Goal: Task Accomplishment & Management: Manage account settings

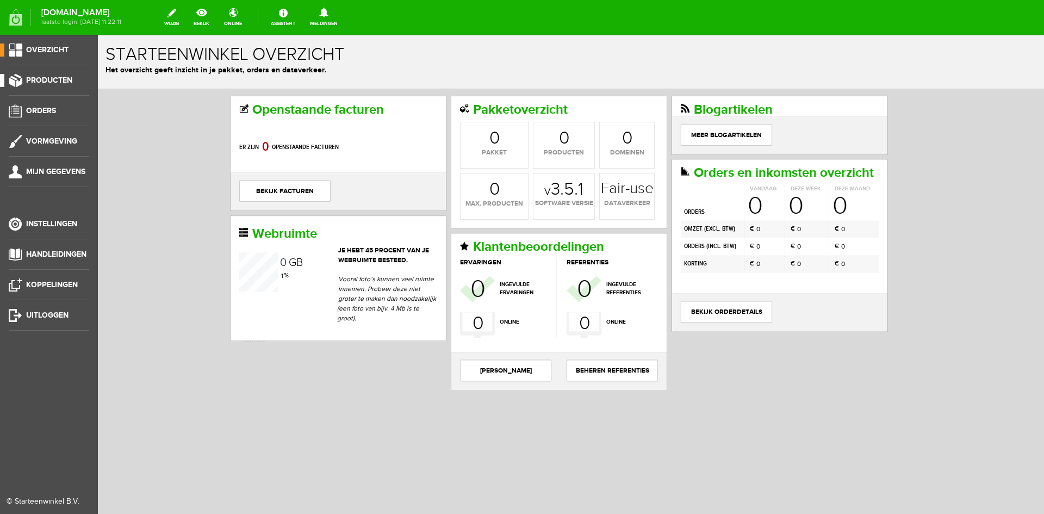
click at [53, 76] on span "Producten" at bounding box center [49, 80] width 46 height 9
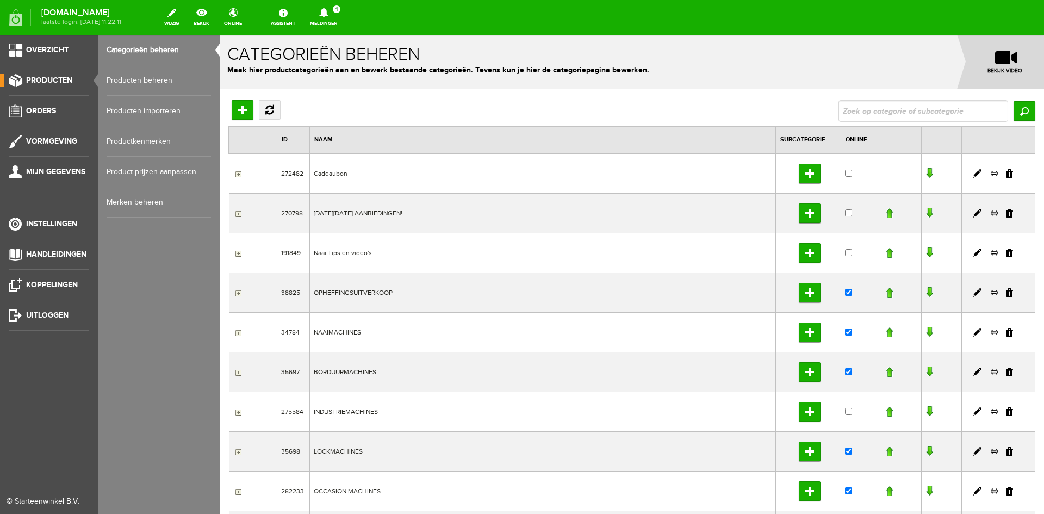
click at [155, 78] on link "Producten beheren" at bounding box center [159, 80] width 104 height 30
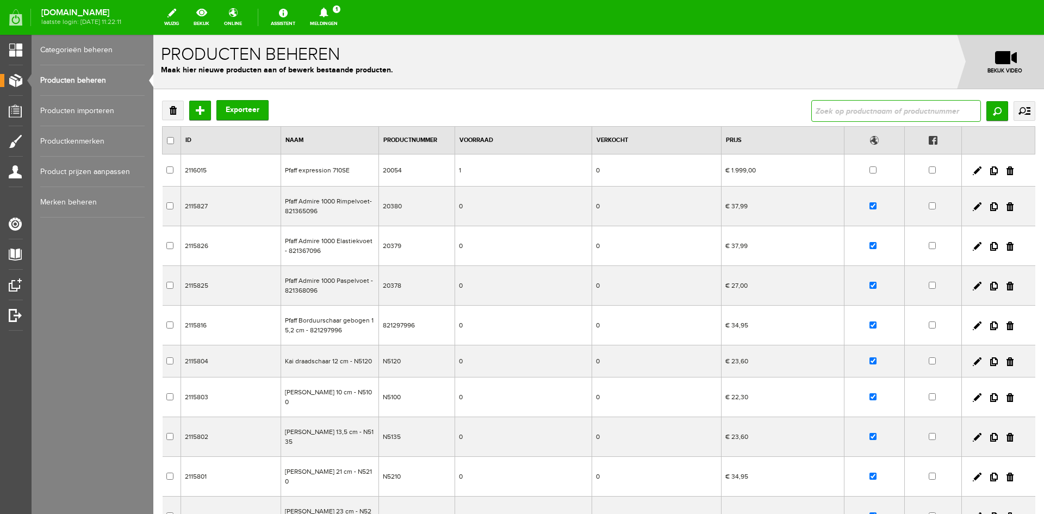
click at [836, 107] on input "text" at bounding box center [897, 111] width 170 height 22
type input "721"
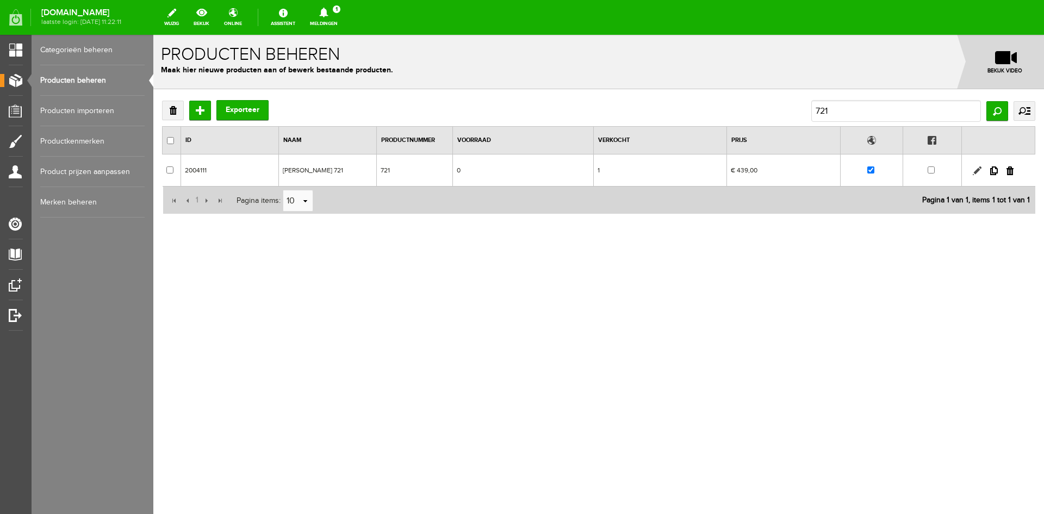
click at [979, 167] on link at bounding box center [977, 170] width 9 height 9
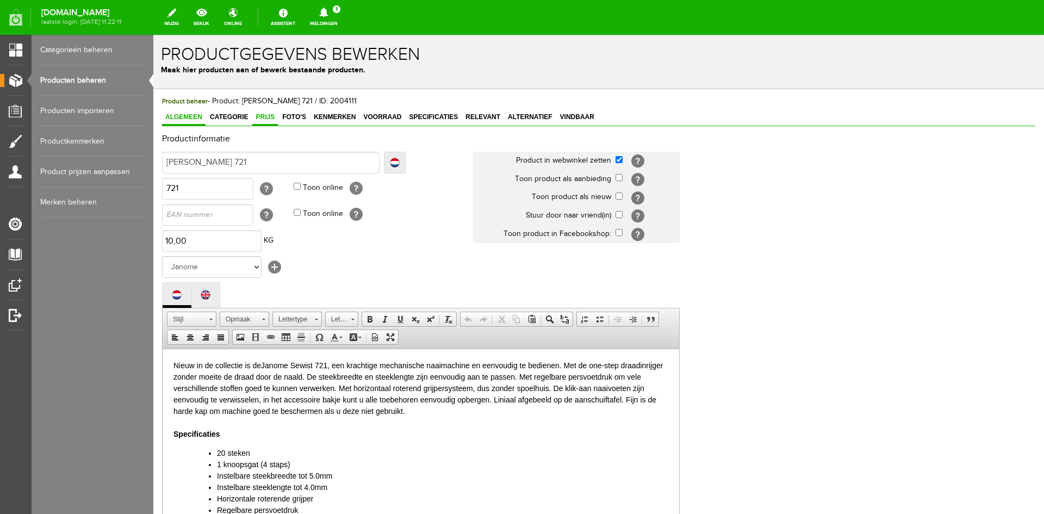
click at [259, 117] on span "Prijs" at bounding box center [265, 117] width 26 height 8
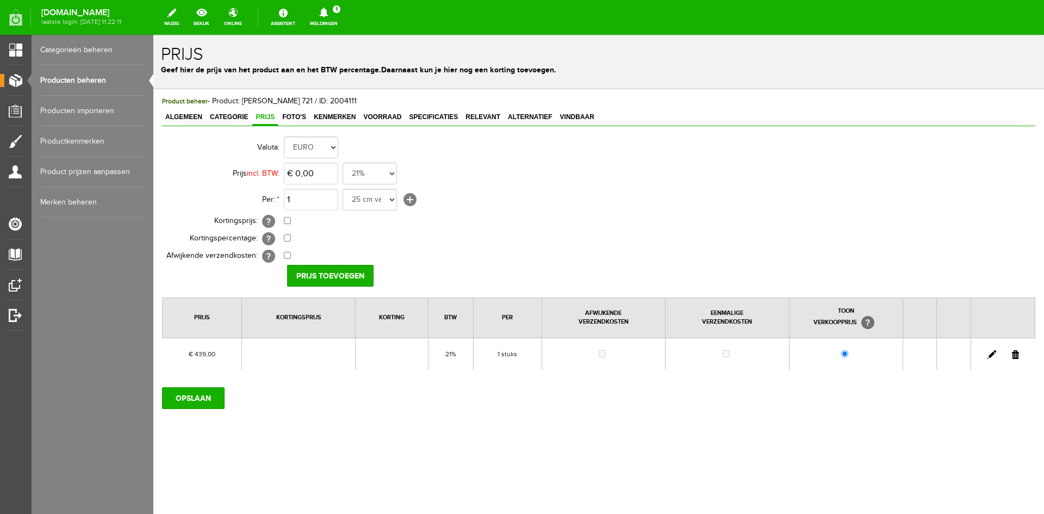
click at [994, 353] on link at bounding box center [992, 354] width 9 height 9
click at [324, 175] on input "439" at bounding box center [311, 174] width 54 height 22
type input "€ 439,00"
click at [289, 221] on input "checkbox" at bounding box center [287, 220] width 7 height 7
checkbox input "true"
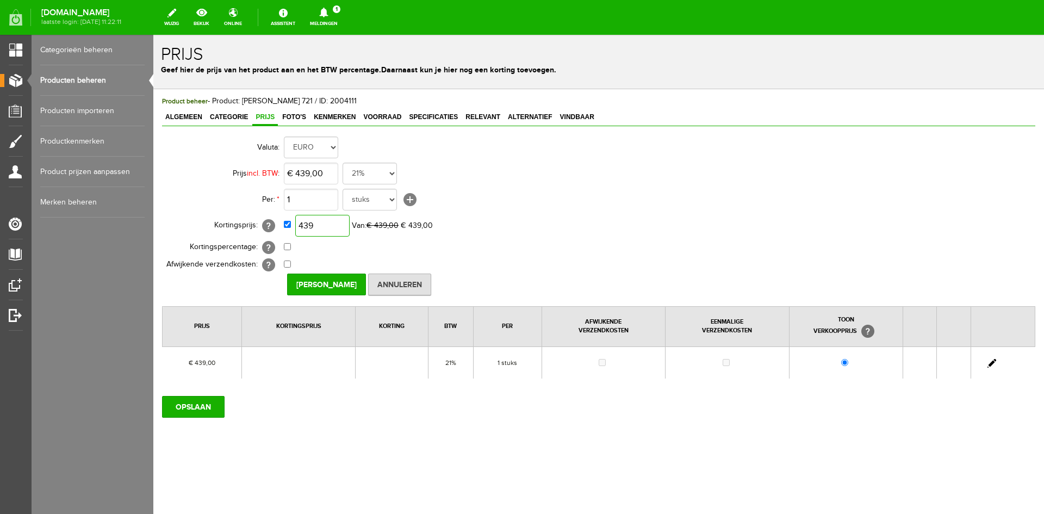
click at [334, 228] on input "439" at bounding box center [322, 226] width 54 height 22
type input "€ 395,10"
click at [314, 285] on input "Prijs Opslaan" at bounding box center [326, 285] width 79 height 22
click at [201, 405] on input "OPSLAAN" at bounding box center [193, 407] width 63 height 22
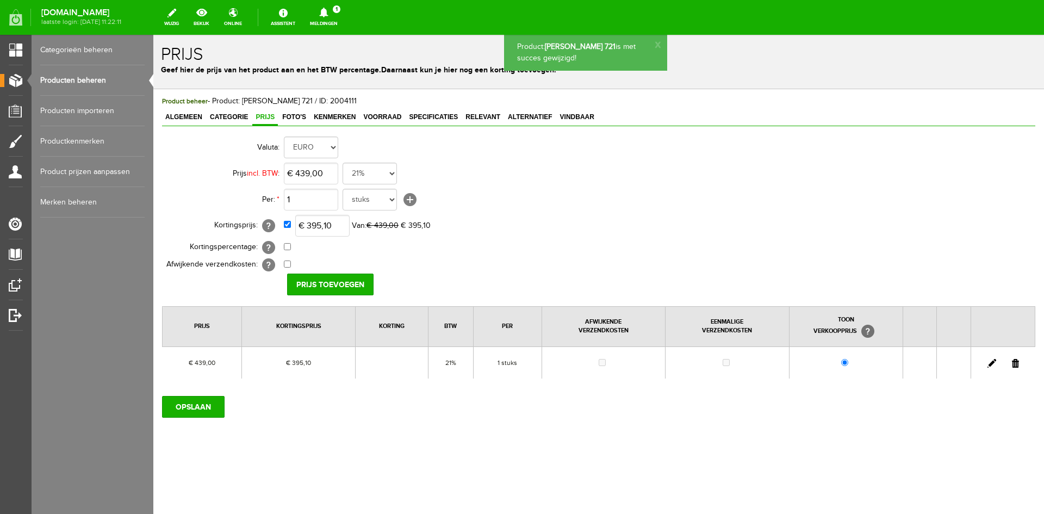
click at [92, 79] on link "Producten beheren" at bounding box center [92, 80] width 104 height 30
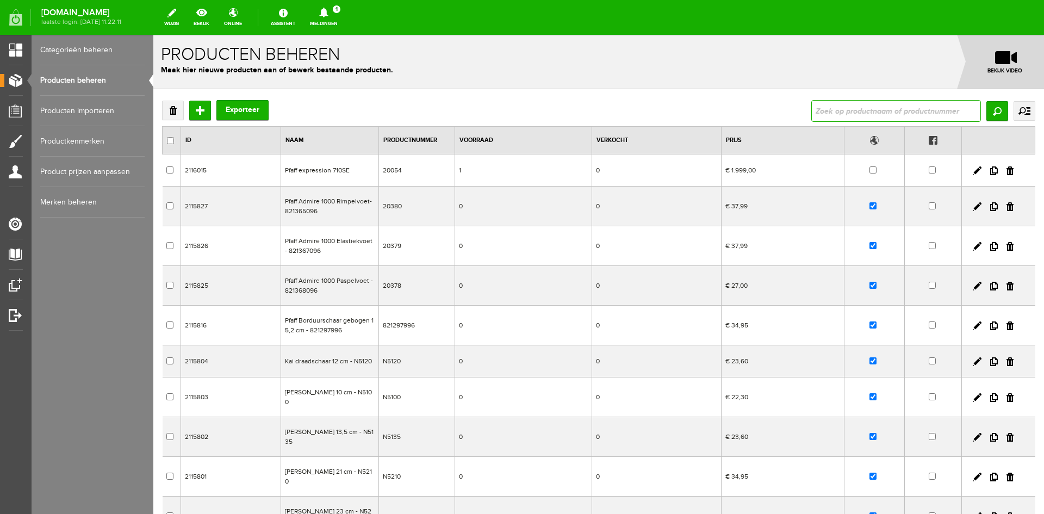
click at [853, 114] on input "text" at bounding box center [897, 111] width 170 height 22
type input "725"
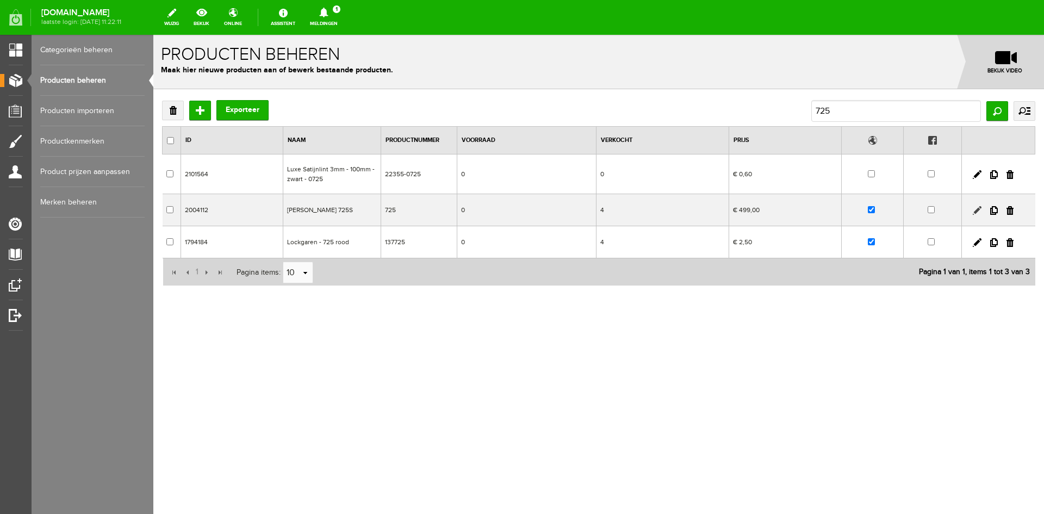
click at [978, 209] on link at bounding box center [977, 210] width 9 height 9
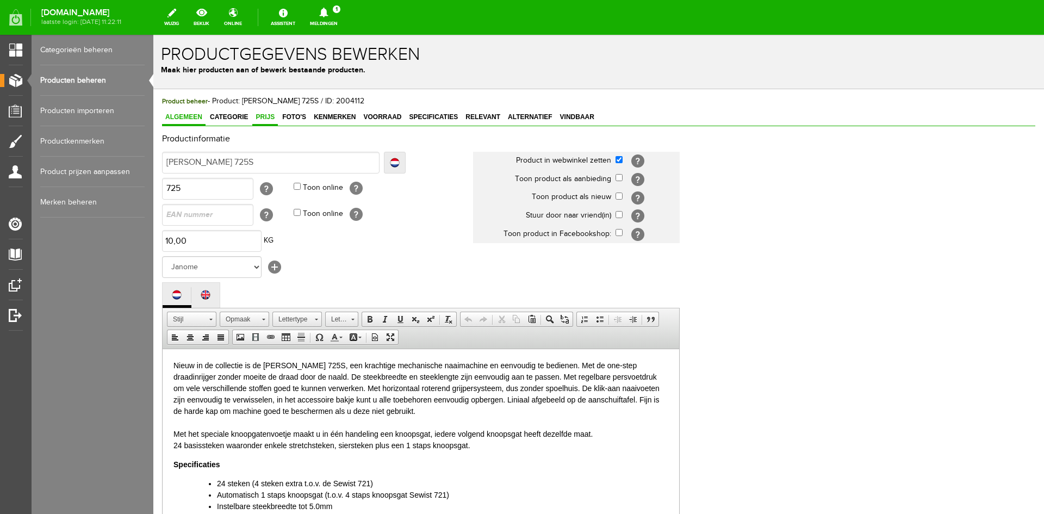
click at [260, 113] on link "Prijs" at bounding box center [265, 118] width 26 height 16
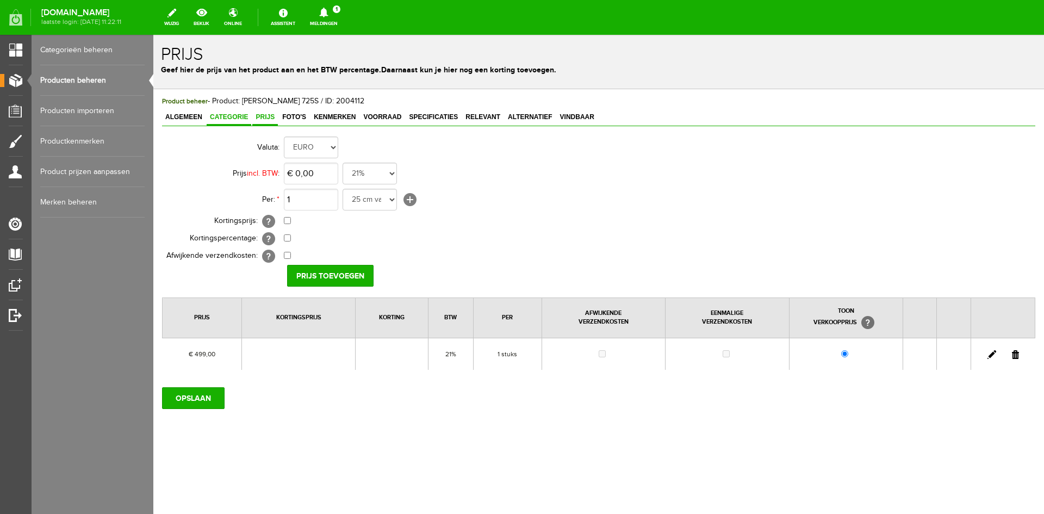
click at [230, 115] on span "Categorie" at bounding box center [229, 117] width 45 height 8
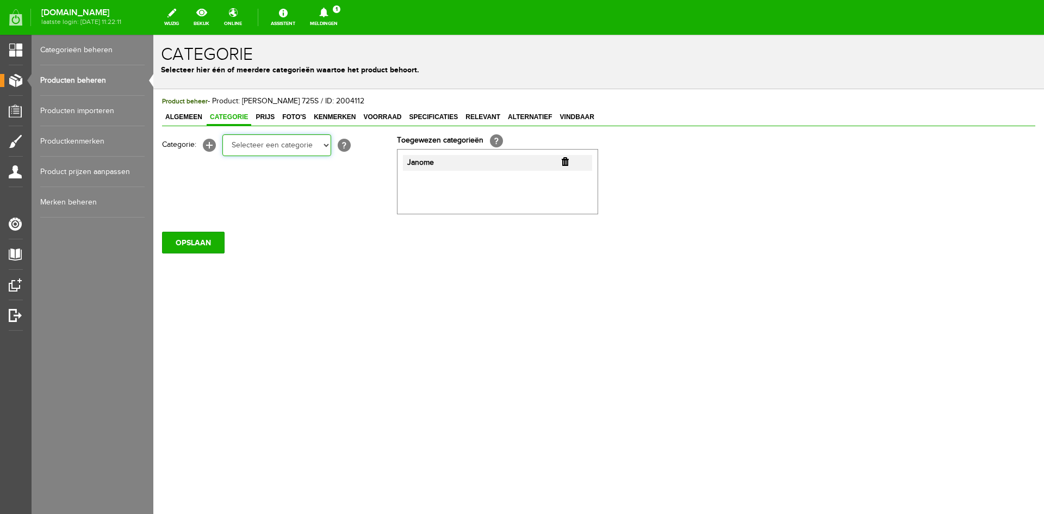
click at [327, 147] on select "Selecteer een categorie Cadeaubon BLACK FRIDAY AANBIEDINGEN! Naai Tips en video…" at bounding box center [276, 145] width 109 height 22
select select "38825"
click at [222, 134] on select "Selecteer een categorie Cadeaubon BLACK FRIDAY AANBIEDINGEN! Naai Tips en video…" at bounding box center [276, 145] width 109 height 22
click at [271, 114] on span "Prijs" at bounding box center [265, 117] width 26 height 8
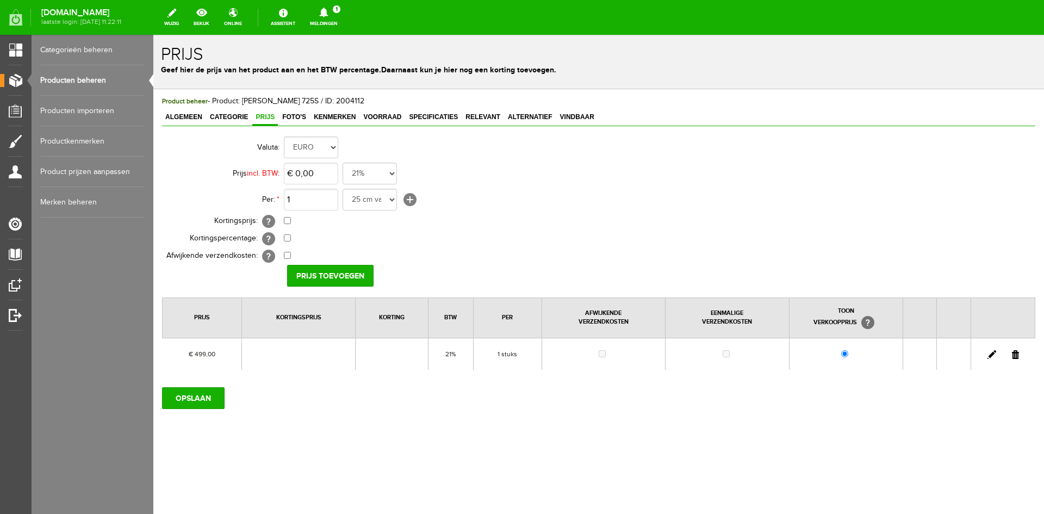
click at [993, 352] on link at bounding box center [992, 354] width 9 height 9
click at [288, 220] on input "checkbox" at bounding box center [287, 220] width 7 height 7
checkbox input "true"
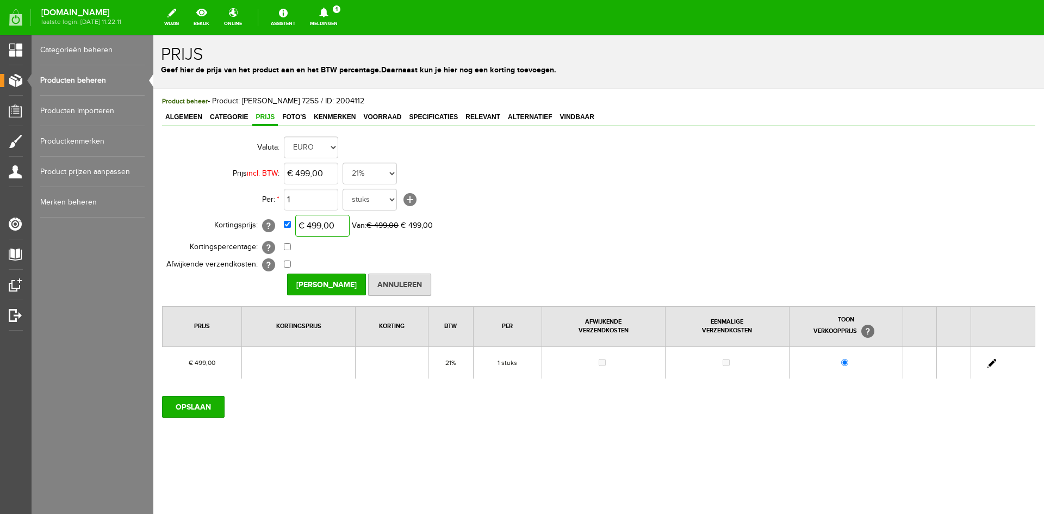
click at [314, 228] on input "€ 499,00" at bounding box center [322, 226] width 54 height 22
type input "€ 449,10"
click at [327, 287] on input "Prijs Opslaan" at bounding box center [326, 285] width 79 height 22
click at [196, 409] on input "OPSLAAN" at bounding box center [193, 407] width 63 height 22
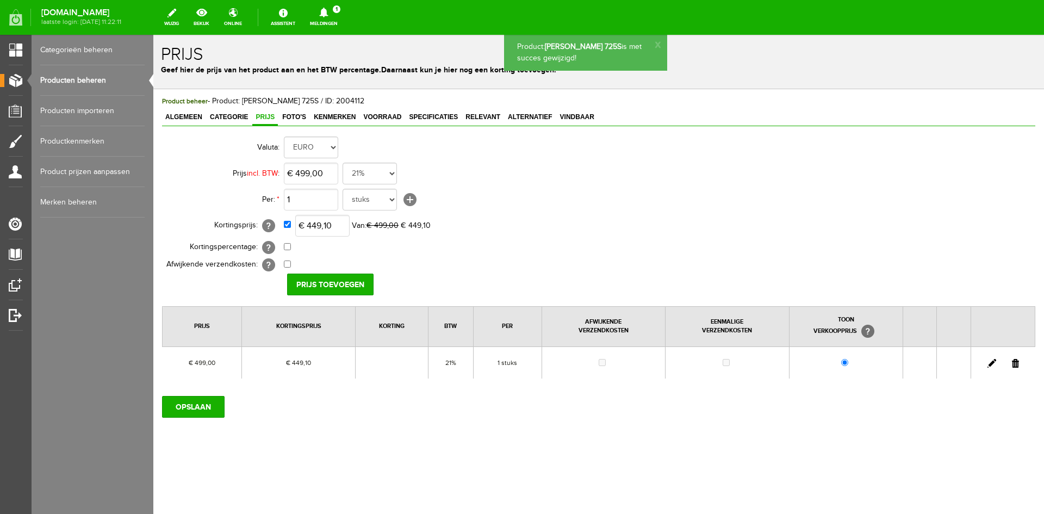
click at [76, 78] on link "Producten beheren" at bounding box center [92, 80] width 104 height 30
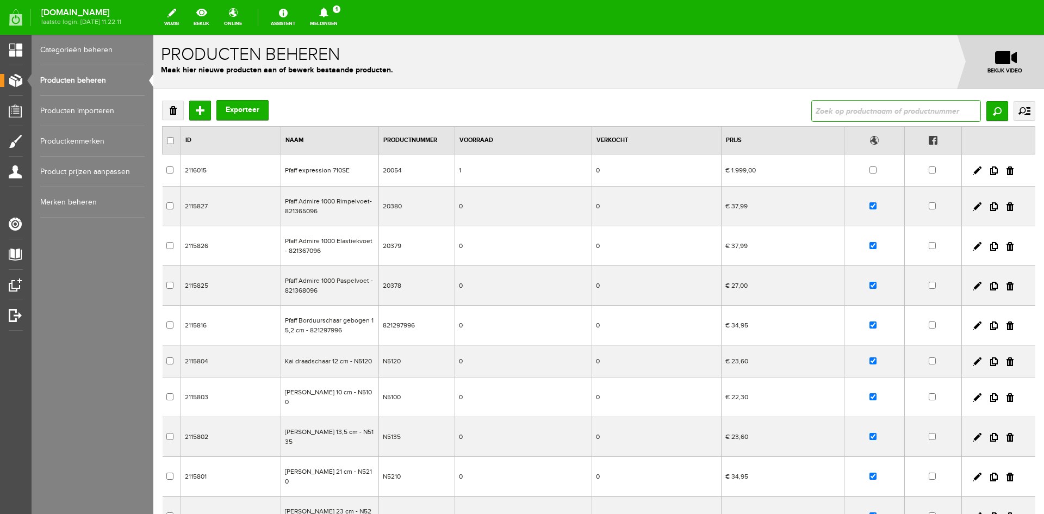
click at [817, 111] on input "text" at bounding box center [897, 111] width 170 height 22
type input "721"
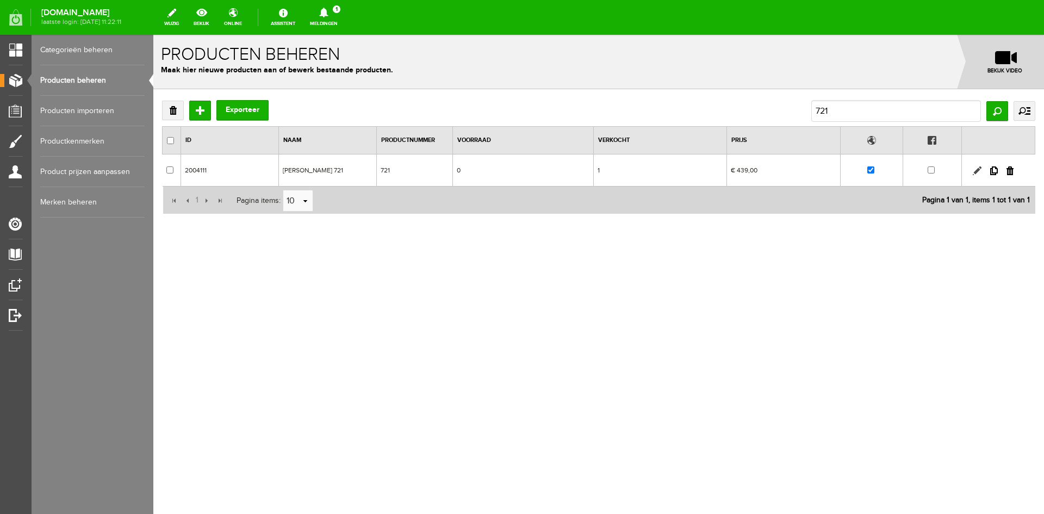
click at [978, 169] on link at bounding box center [977, 170] width 9 height 9
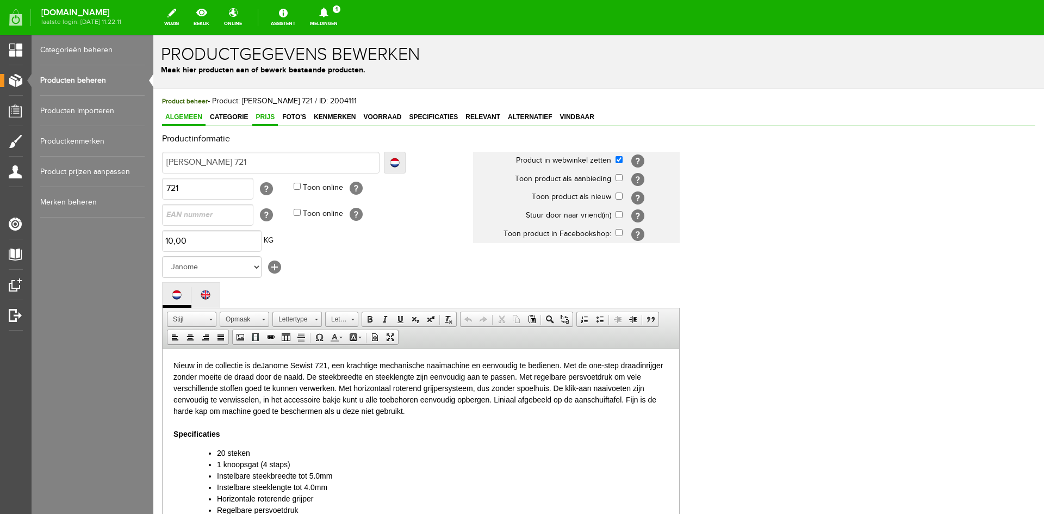
click at [269, 116] on span "Prijs" at bounding box center [265, 117] width 26 height 8
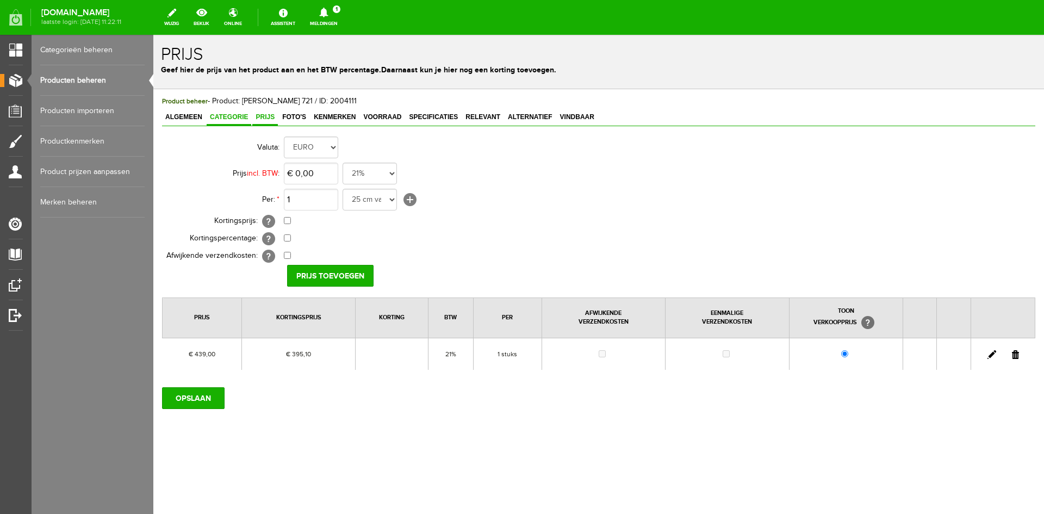
click at [225, 115] on span "Categorie" at bounding box center [229, 117] width 45 height 8
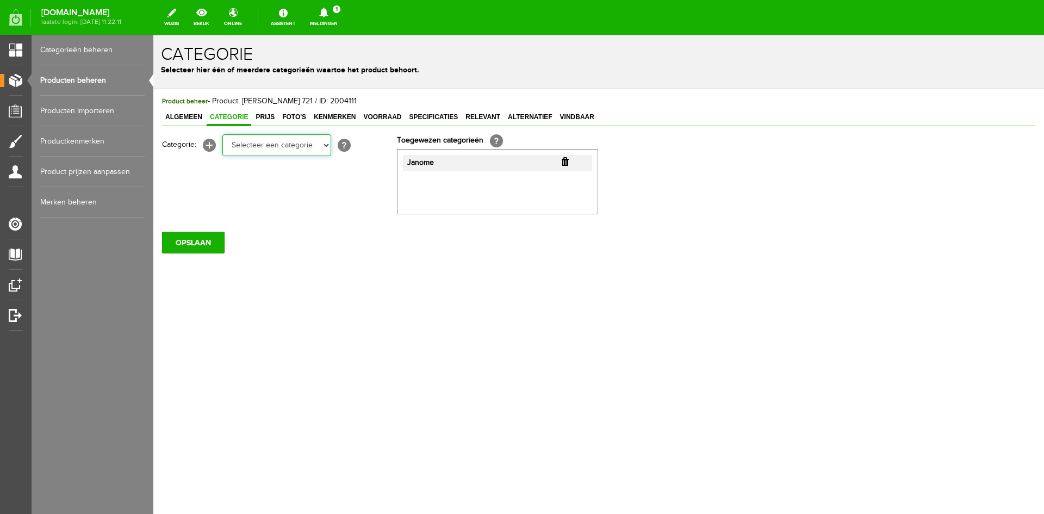
click at [324, 144] on select "Selecteer een categorie Cadeaubon BLACK FRIDAY AANBIEDINGEN! Naai Tips en video…" at bounding box center [276, 145] width 109 height 22
select select "38825"
click at [222, 134] on select "Selecteer een categorie Cadeaubon BLACK FRIDAY AANBIEDINGEN! Naai Tips en video…" at bounding box center [276, 145] width 109 height 22
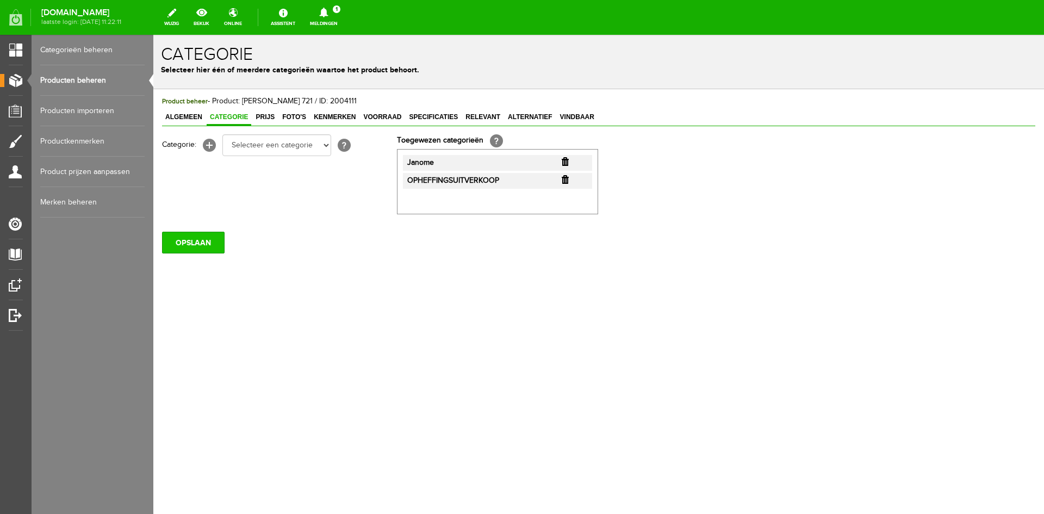
click at [194, 241] on input "OPSLAAN" at bounding box center [193, 243] width 63 height 22
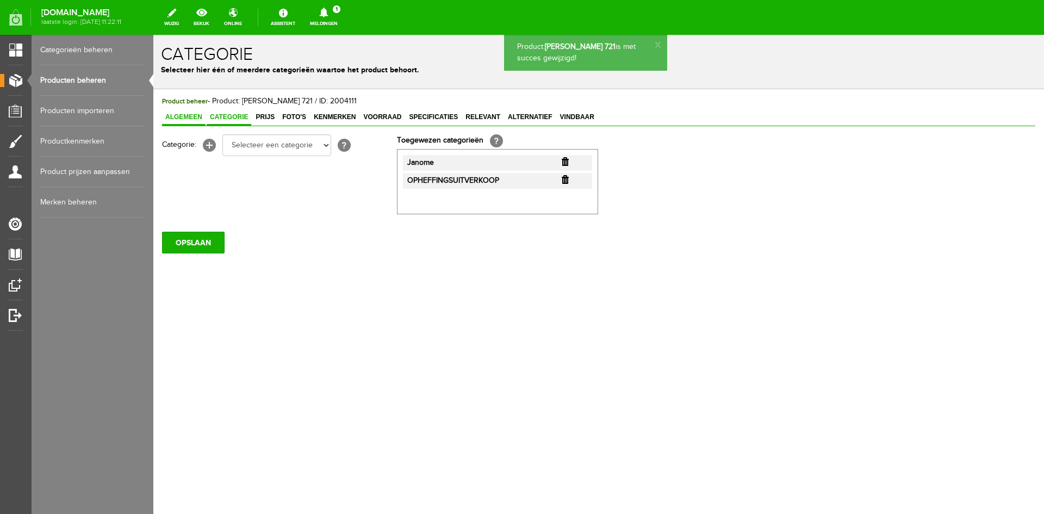
click at [176, 119] on span "Algemeen" at bounding box center [184, 117] width 44 height 8
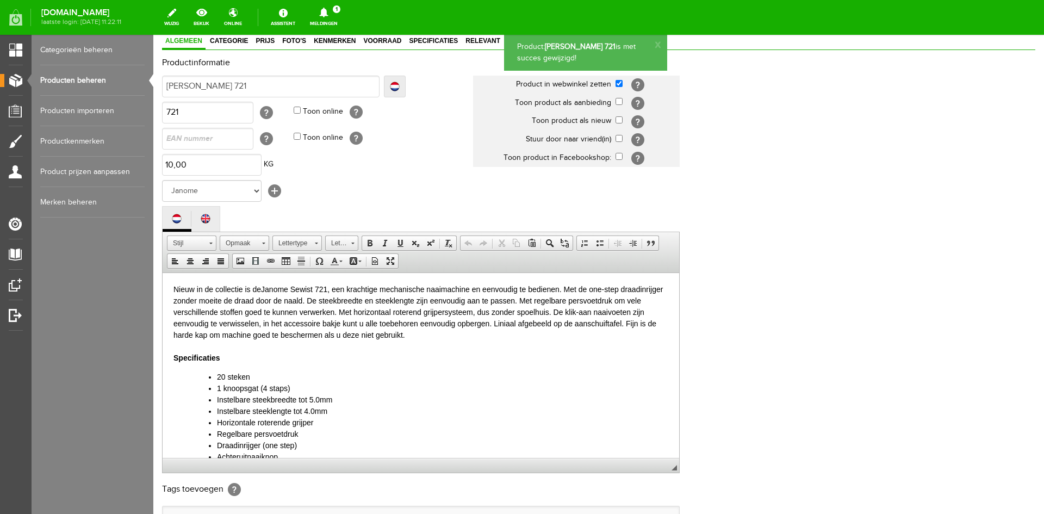
scroll to position [221, 0]
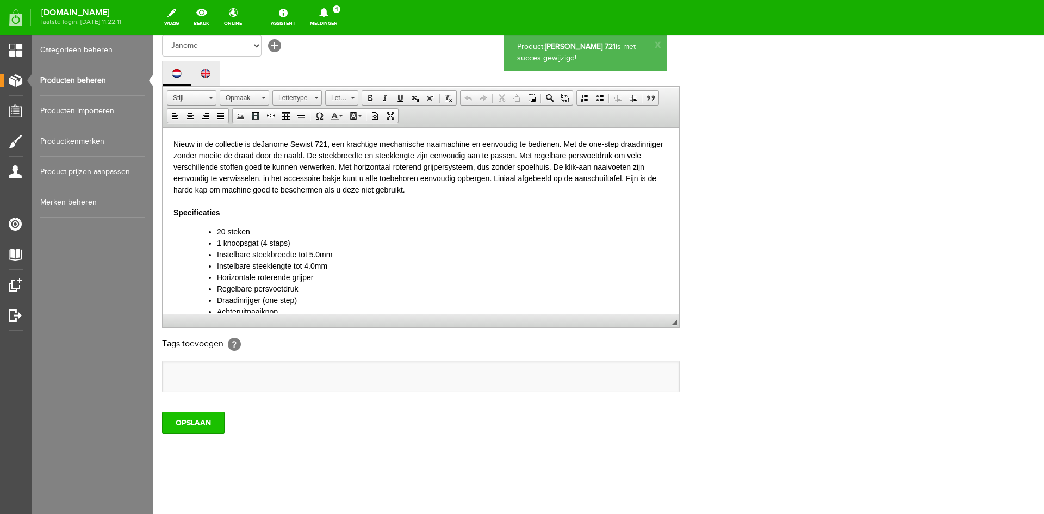
click at [177, 420] on input "OPSLAAN" at bounding box center [193, 423] width 63 height 22
click at [78, 79] on link "Producten beheren" at bounding box center [92, 80] width 104 height 30
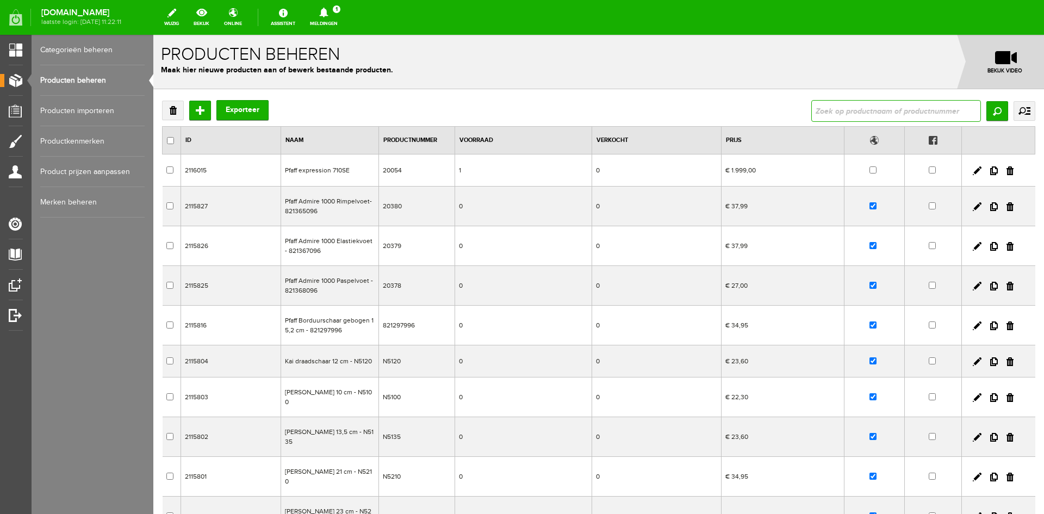
drag, startPoint x: 833, startPoint y: 112, endPoint x: 840, endPoint y: 107, distance: 8.6
click at [832, 112] on input "text" at bounding box center [897, 111] width 170 height 22
type input "230"
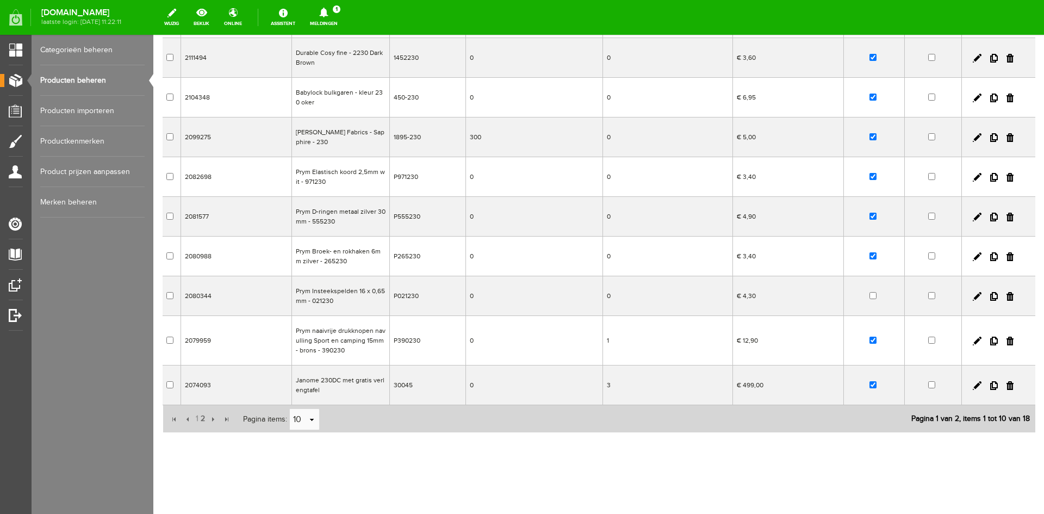
scroll to position [157, 0]
click at [200, 417] on span "2" at bounding box center [203, 418] width 7 height 22
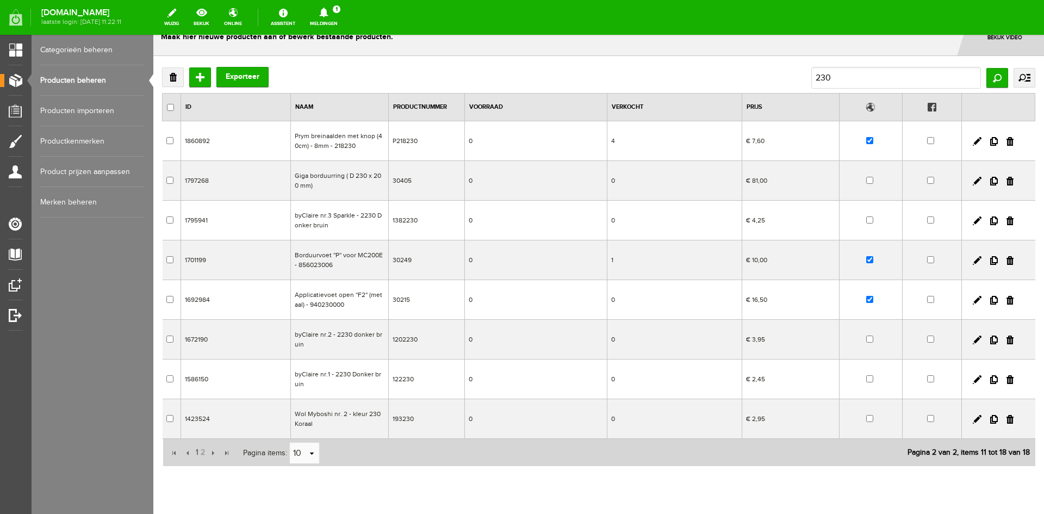
scroll to position [67, 0]
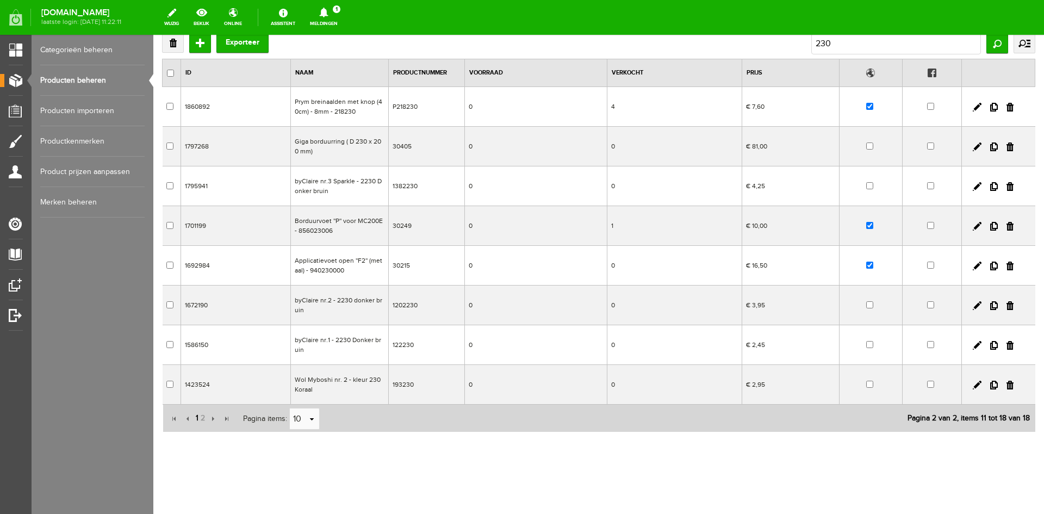
click at [195, 416] on span "1" at bounding box center [197, 418] width 5 height 22
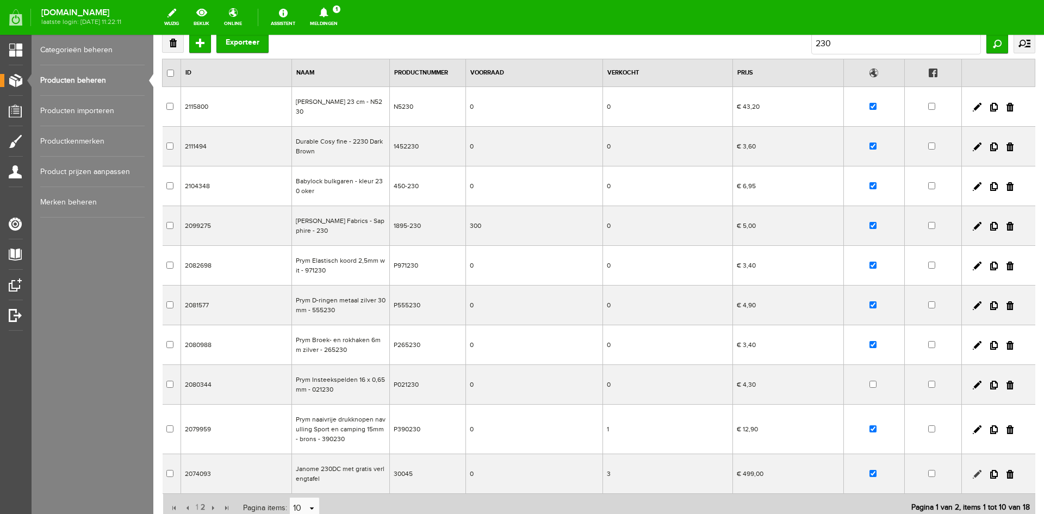
click at [973, 474] on link at bounding box center [977, 474] width 9 height 9
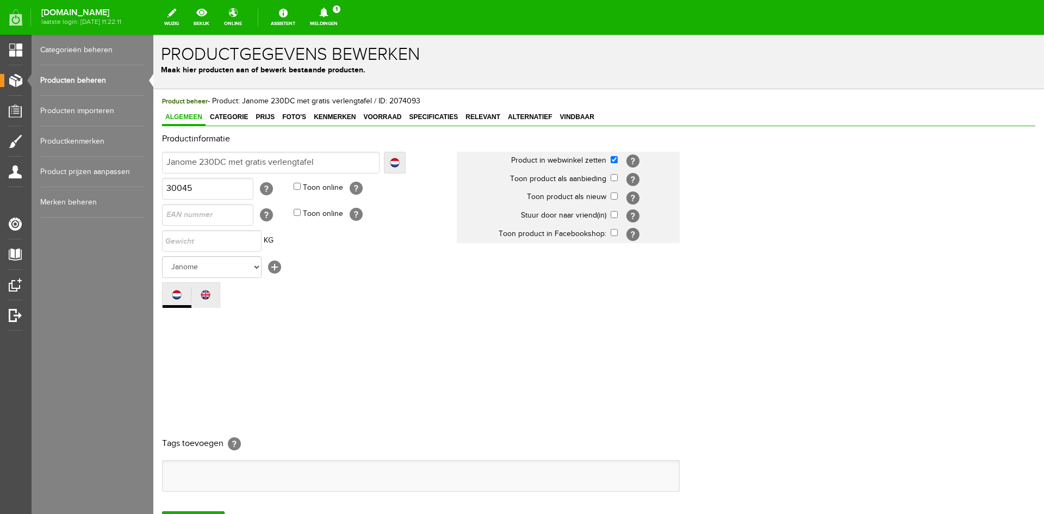
scroll to position [0, 0]
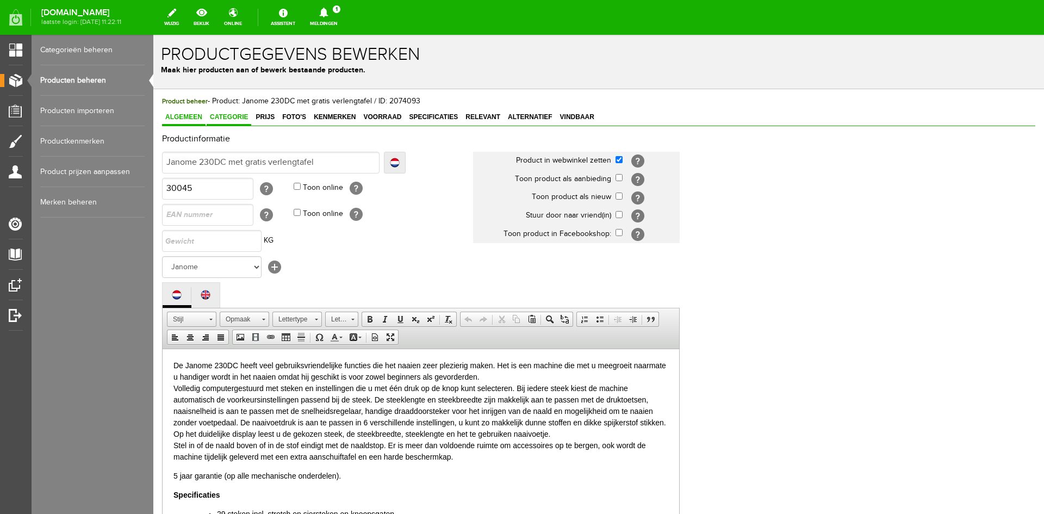
click at [226, 120] on span "Categorie" at bounding box center [229, 117] width 45 height 8
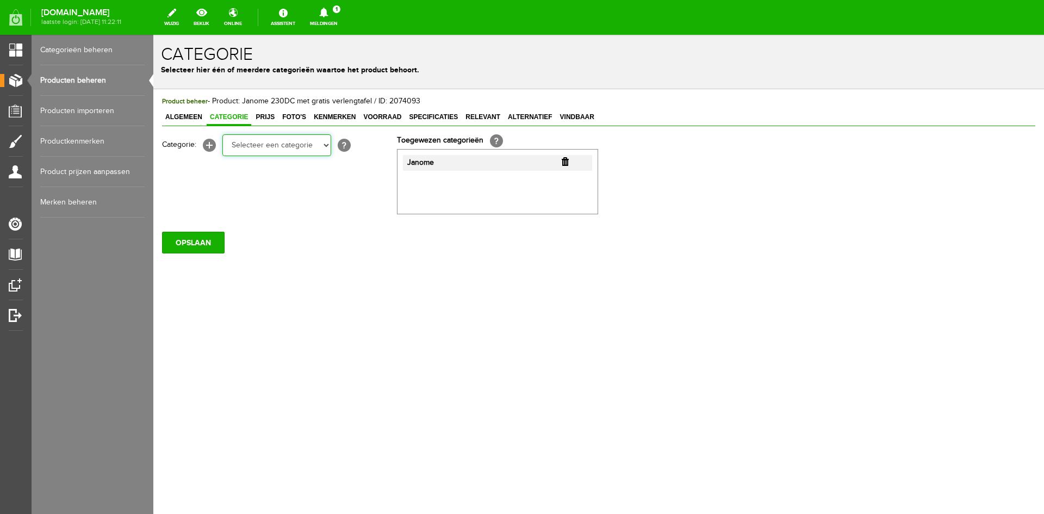
click at [330, 147] on select "Selecteer een categorie Cadeaubon BLACK FRIDAY AANBIEDINGEN! Naai Tips en video…" at bounding box center [276, 145] width 109 height 22
select select "38825"
click at [222, 134] on select "Selecteer een categorie Cadeaubon BLACK FRIDAY AANBIEDINGEN! Naai Tips en video…" at bounding box center [276, 145] width 109 height 22
click at [265, 116] on span "Prijs" at bounding box center [265, 117] width 26 height 8
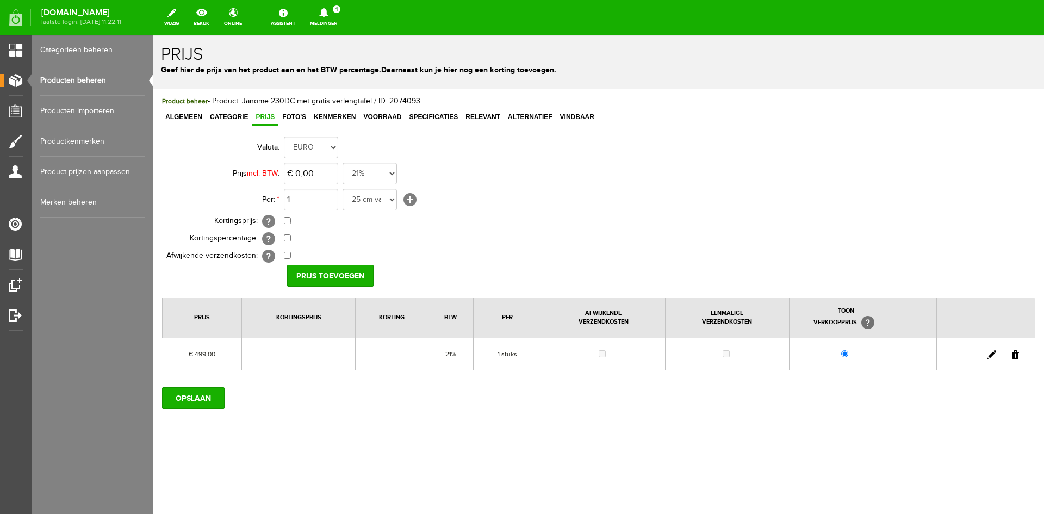
click at [988, 352] on link at bounding box center [992, 354] width 9 height 9
click at [290, 220] on input "checkbox" at bounding box center [287, 220] width 7 height 7
checkbox input "true"
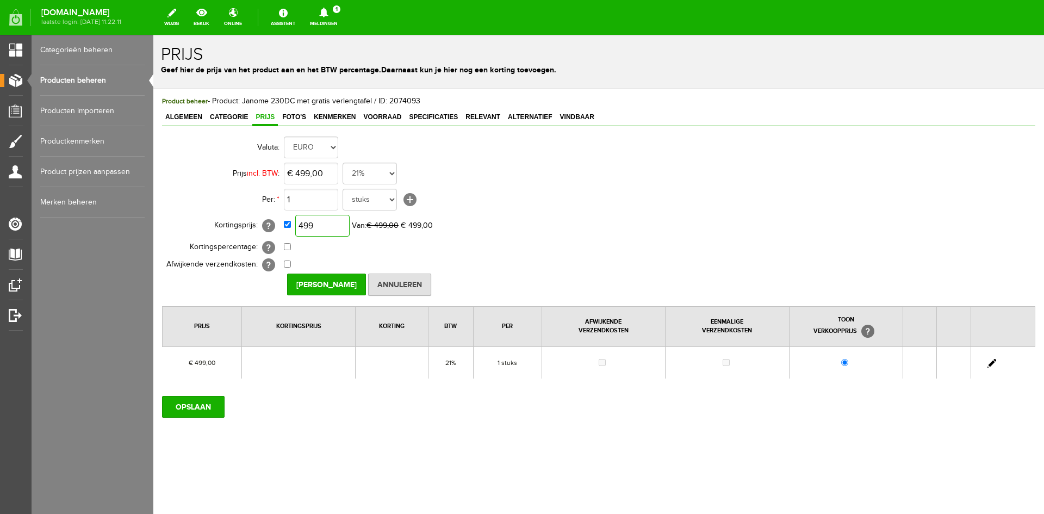
click at [312, 220] on input "499" at bounding box center [322, 226] width 54 height 22
type input "€ 449,10"
click at [331, 281] on input "Prijs Opslaan" at bounding box center [326, 285] width 79 height 22
click at [190, 407] on input "OPSLAAN" at bounding box center [193, 407] width 63 height 22
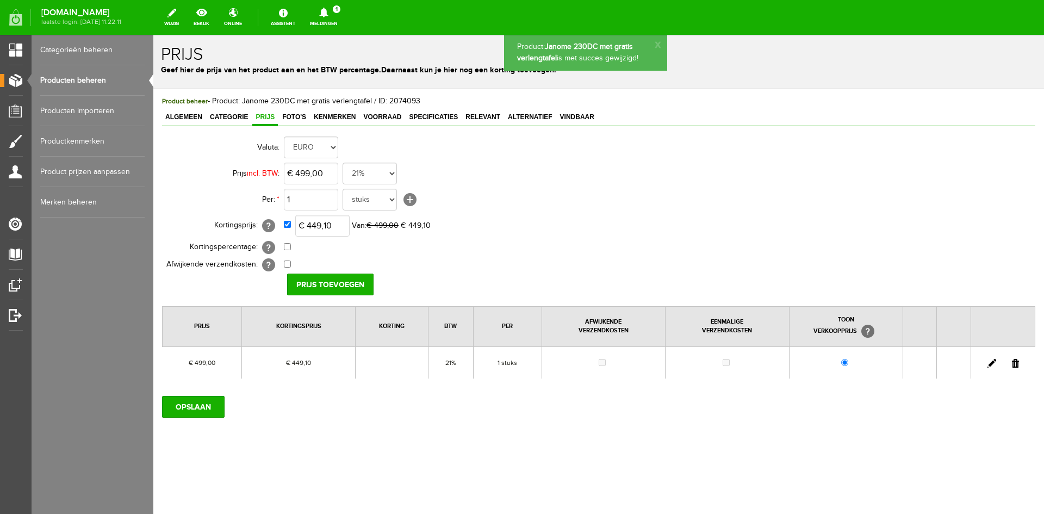
click at [70, 76] on link "Producten beheren" at bounding box center [92, 80] width 104 height 30
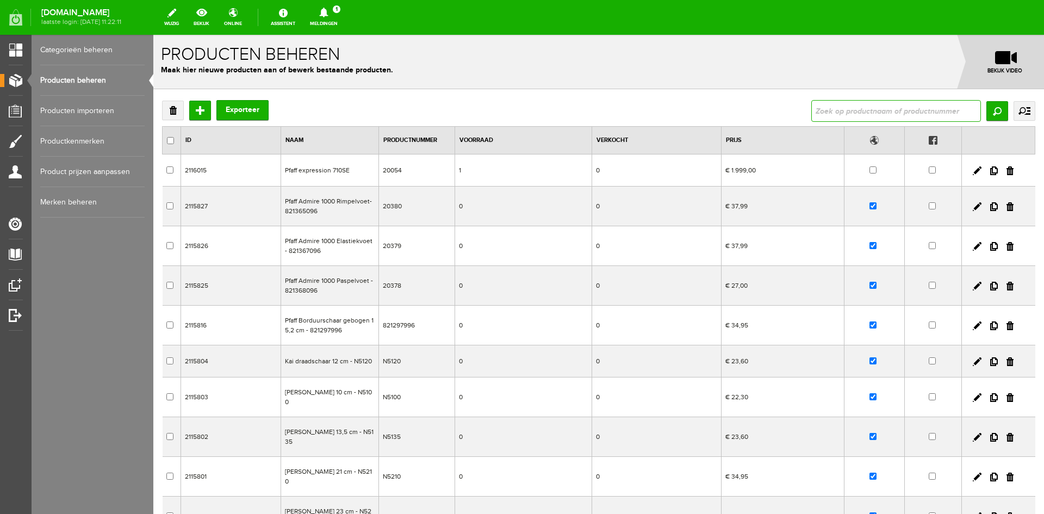
click at [892, 111] on input "text" at bounding box center [897, 111] width 170 height 22
type input "360"
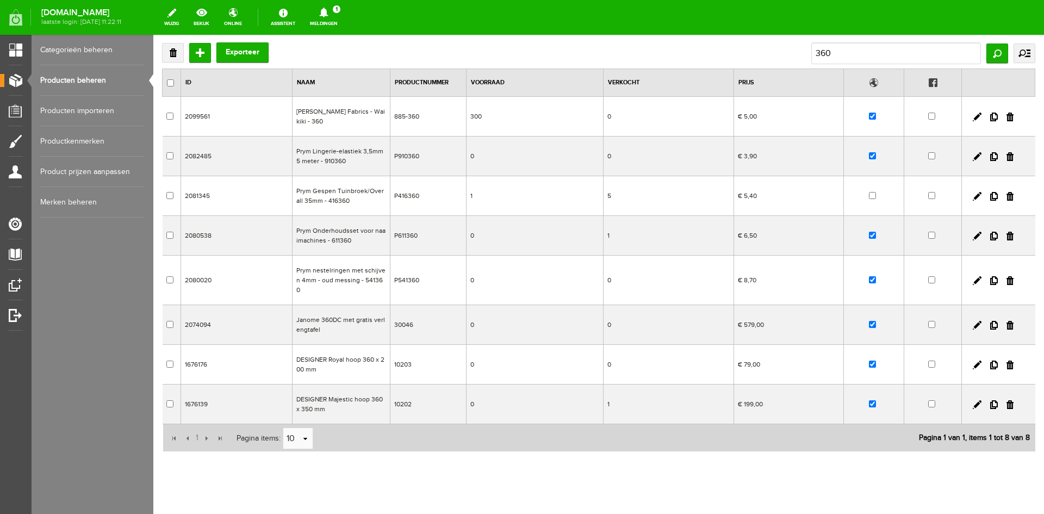
scroll to position [60, 0]
click at [973, 319] on link at bounding box center [977, 323] width 9 height 9
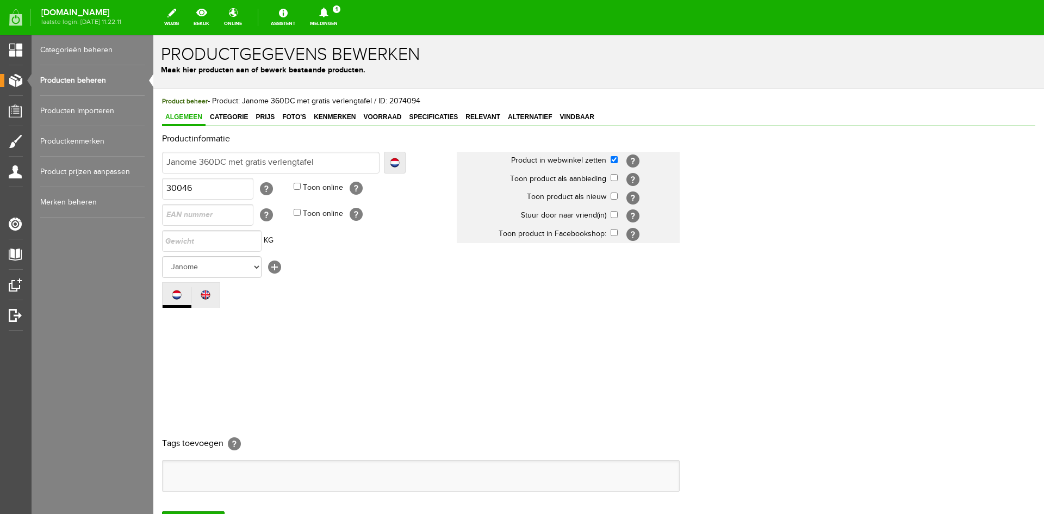
scroll to position [0, 0]
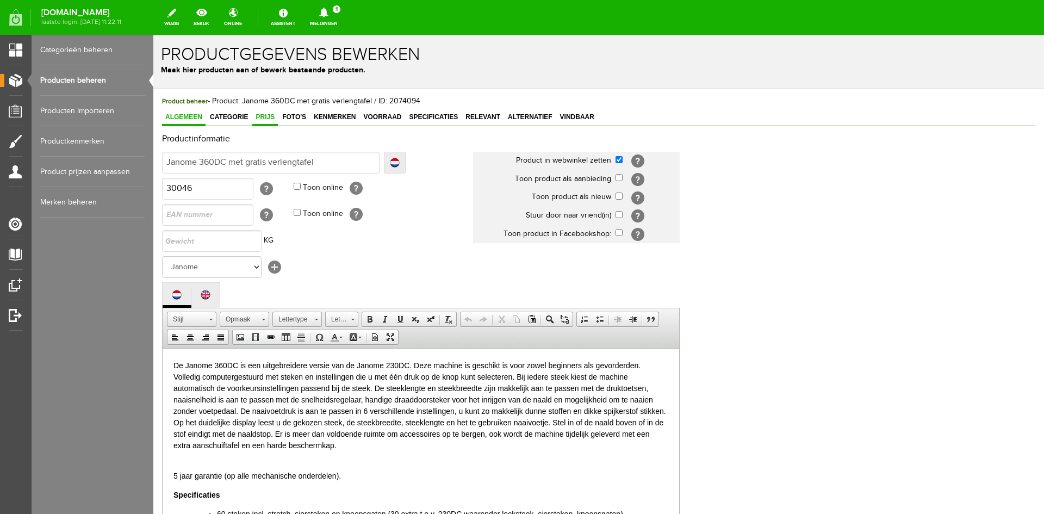
click at [264, 120] on span "Prijs" at bounding box center [265, 117] width 26 height 8
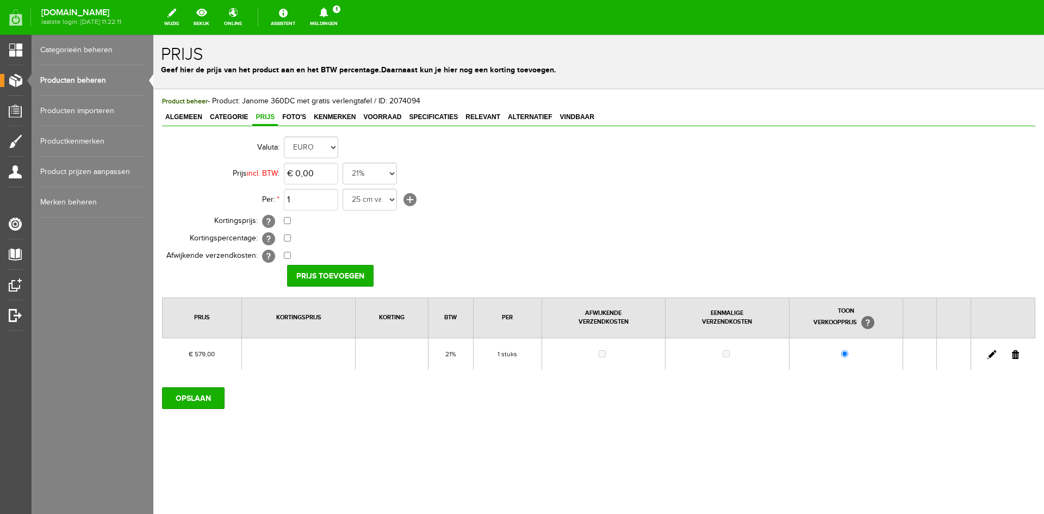
click at [992, 354] on link at bounding box center [992, 354] width 9 height 9
click at [289, 221] on input "checkbox" at bounding box center [287, 220] width 7 height 7
checkbox input "true"
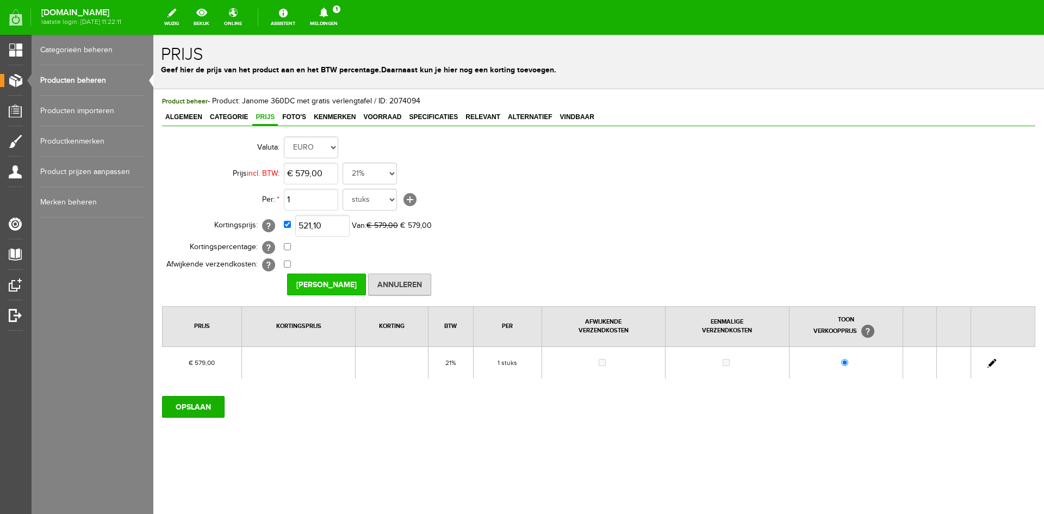
type input "€ 521,10"
click at [320, 283] on input "Prijs Opslaan" at bounding box center [326, 285] width 79 height 22
click at [193, 413] on input "OPSLAAN" at bounding box center [193, 407] width 63 height 22
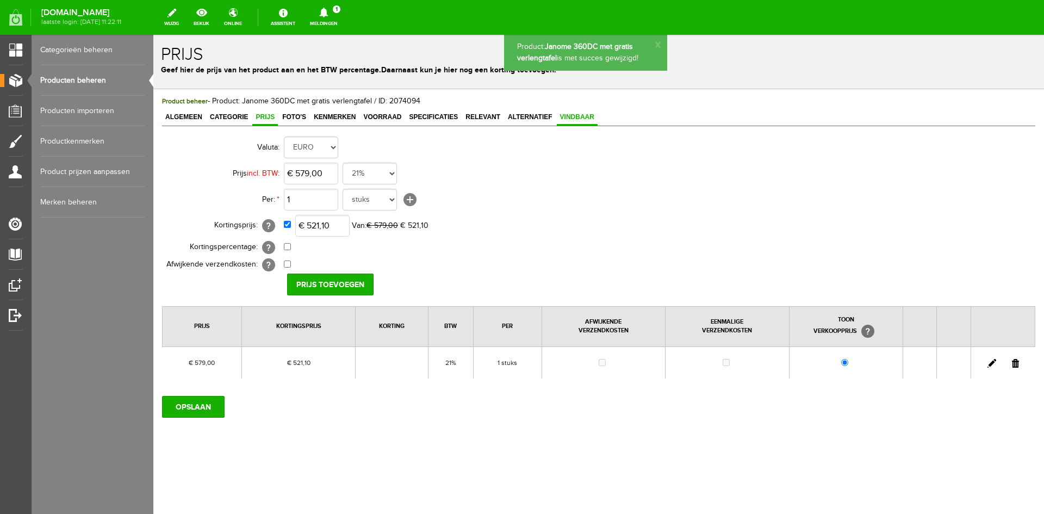
click at [577, 115] on span "Vindbaar" at bounding box center [577, 117] width 41 height 8
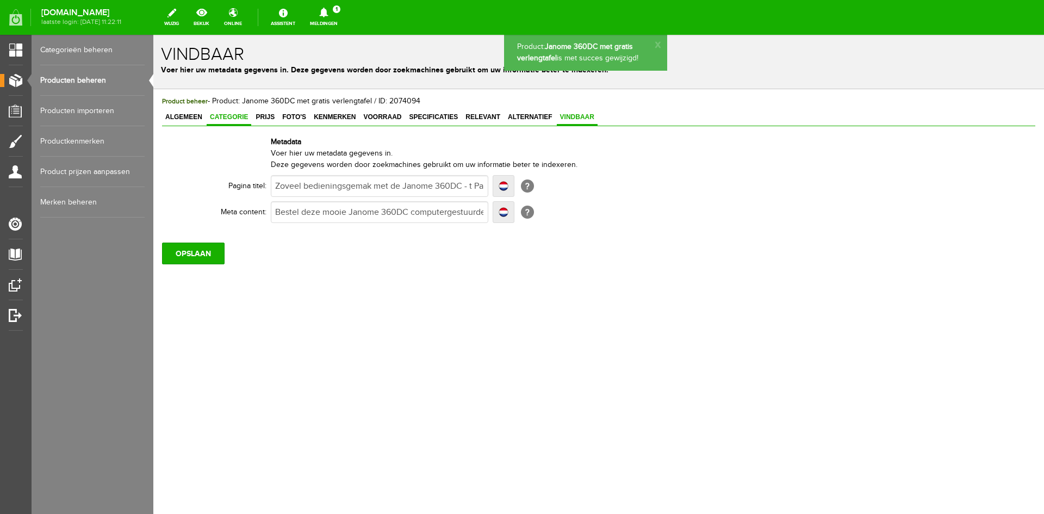
click at [236, 113] on span "Categorie" at bounding box center [229, 117] width 45 height 8
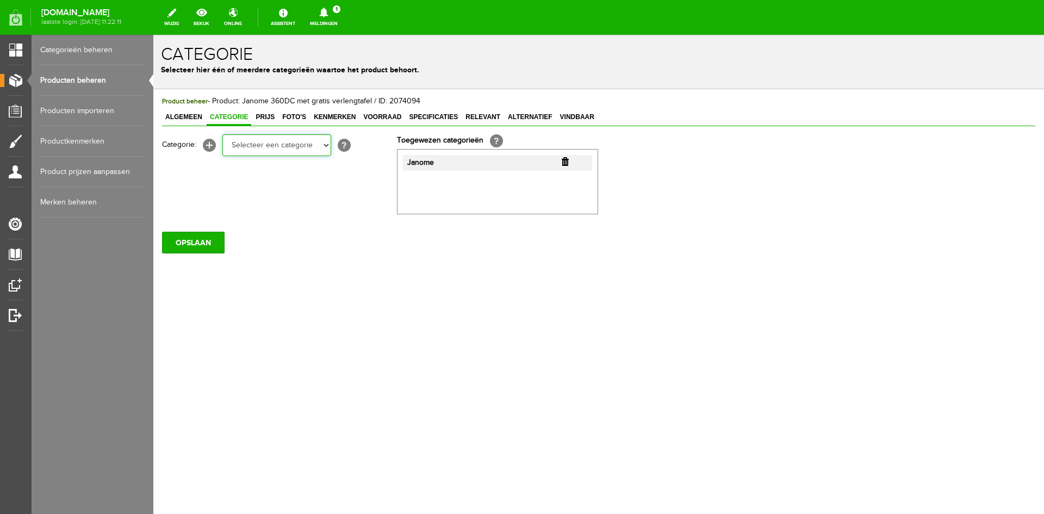
click at [324, 146] on select "Selecteer een categorie Cadeaubon BLACK FRIDAY AANBIEDINGEN! Naai Tips en video…" at bounding box center [276, 145] width 109 height 22
select select "38825"
click at [222, 134] on select "Selecteer een categorie Cadeaubon BLACK FRIDAY AANBIEDINGEN! Naai Tips en video…" at bounding box center [276, 145] width 109 height 22
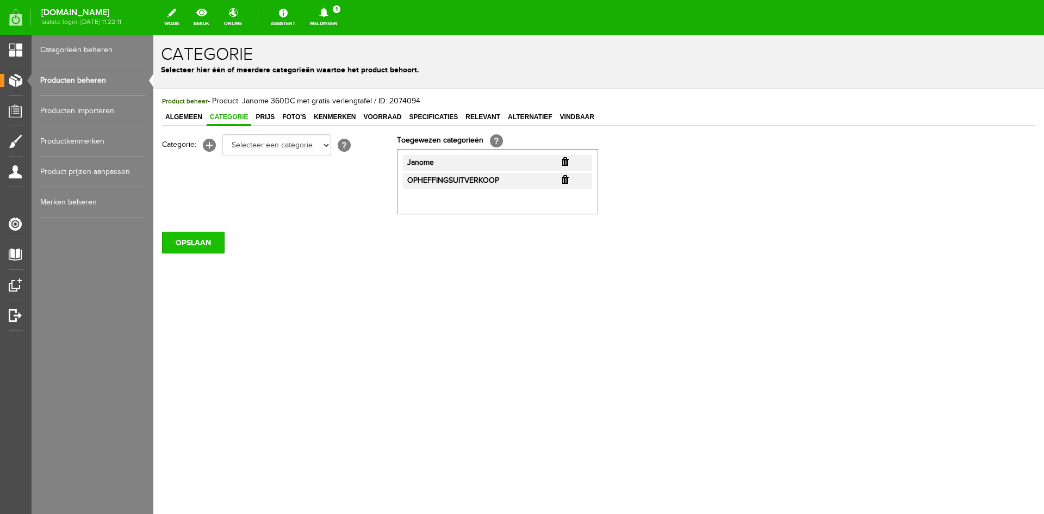
click at [203, 237] on input "OPSLAAN" at bounding box center [193, 243] width 63 height 22
click at [185, 242] on input "OPSLAAN" at bounding box center [193, 243] width 63 height 22
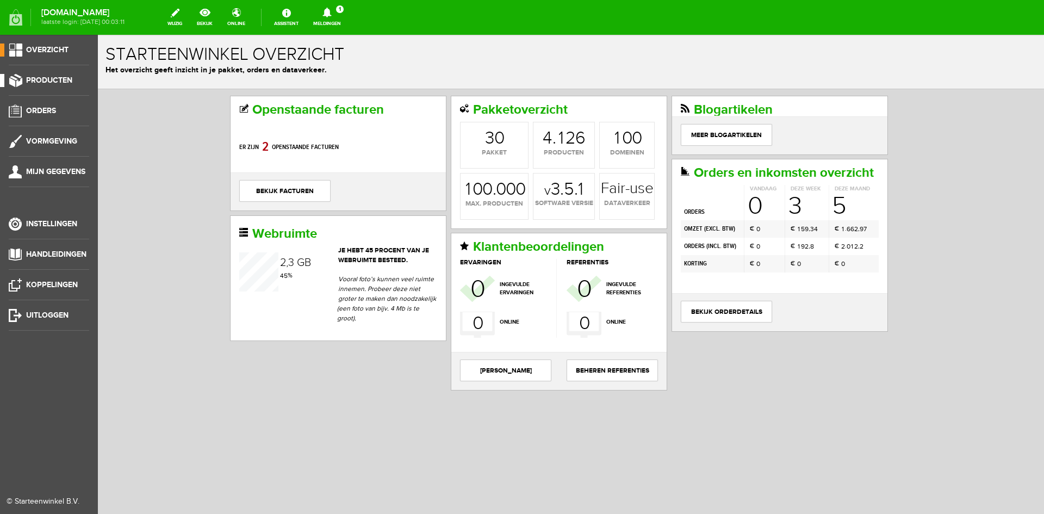
click at [60, 78] on span "Producten" at bounding box center [49, 80] width 46 height 9
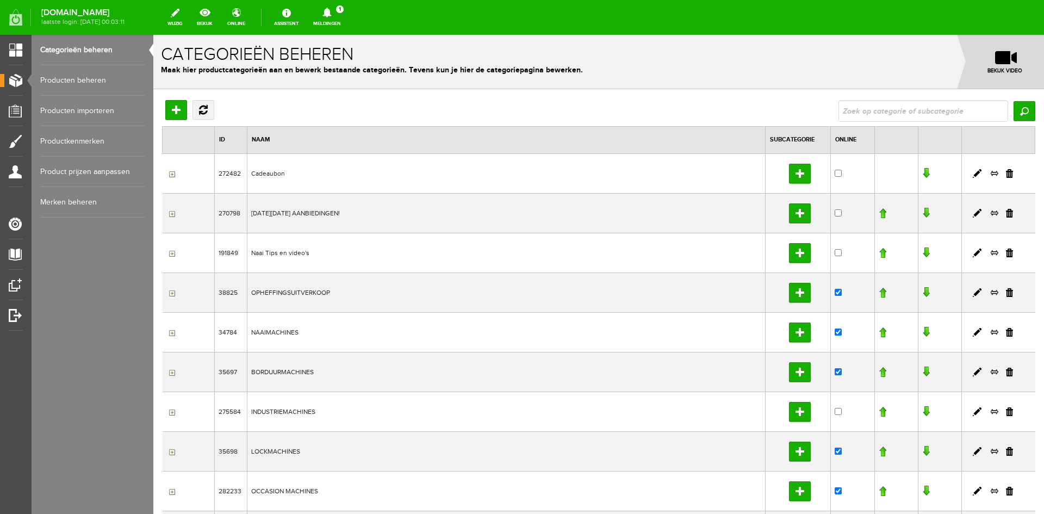
click at [93, 77] on link "Producten beheren" at bounding box center [92, 80] width 104 height 30
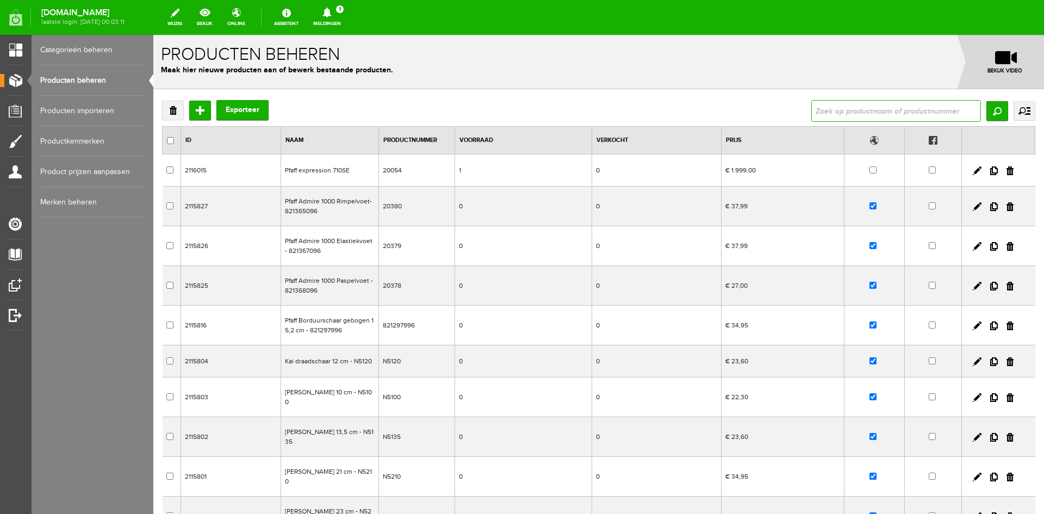
click at [839, 104] on input "text" at bounding box center [897, 111] width 170 height 22
type input "390306"
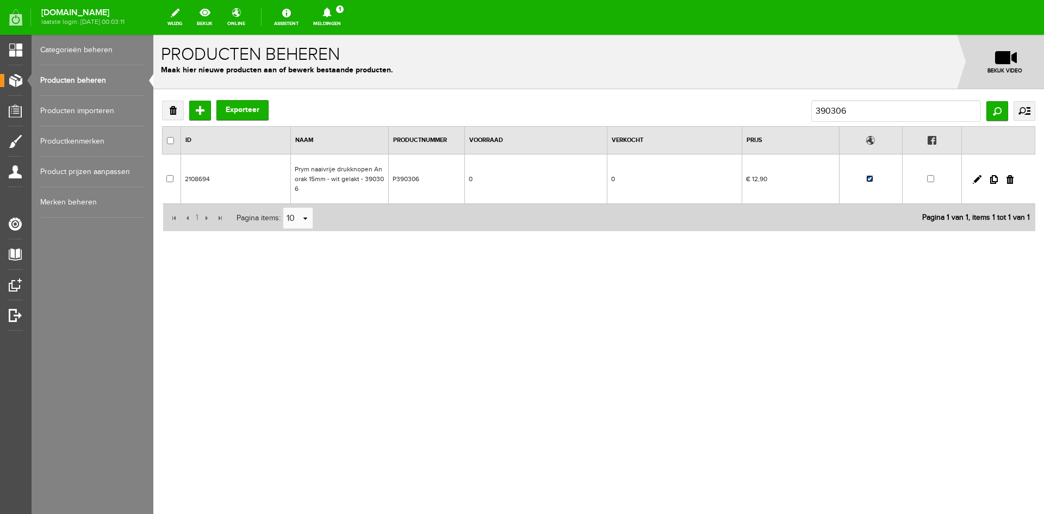
click at [871, 175] on input "checkbox" at bounding box center [870, 178] width 7 height 7
checkbox input "false"
click at [87, 74] on link "Producten beheren" at bounding box center [92, 80] width 104 height 30
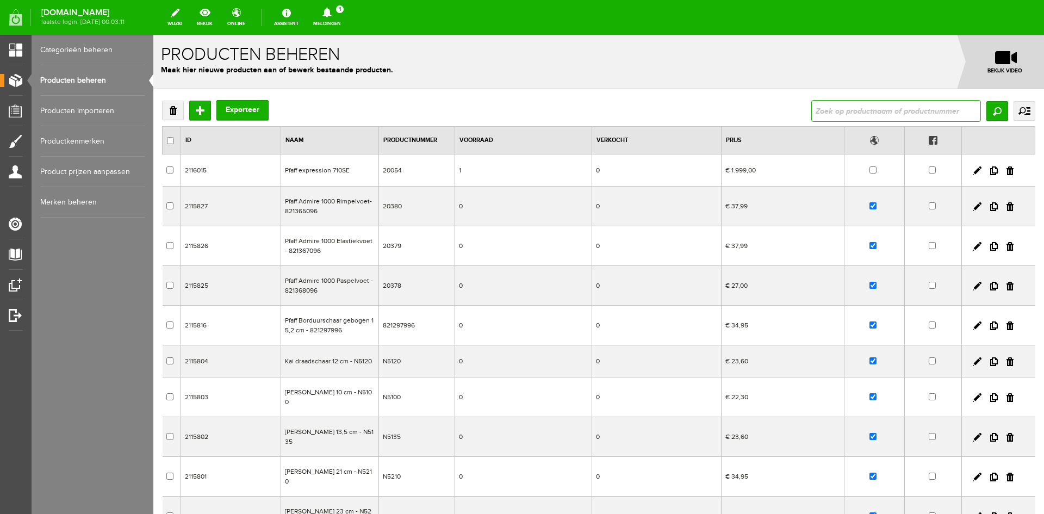
click at [827, 106] on input "text" at bounding box center [897, 111] width 170 height 22
type input "390201"
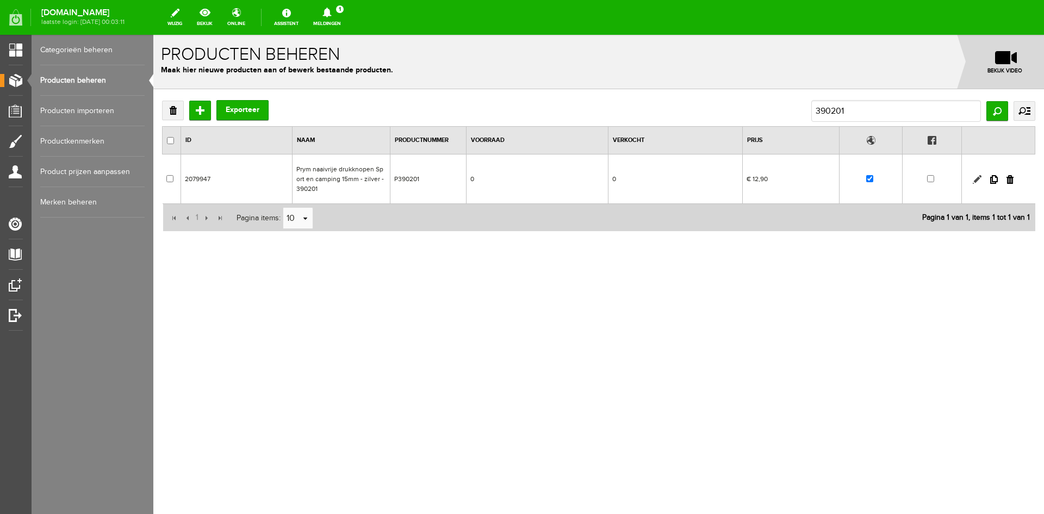
click at [977, 177] on link at bounding box center [977, 179] width 9 height 9
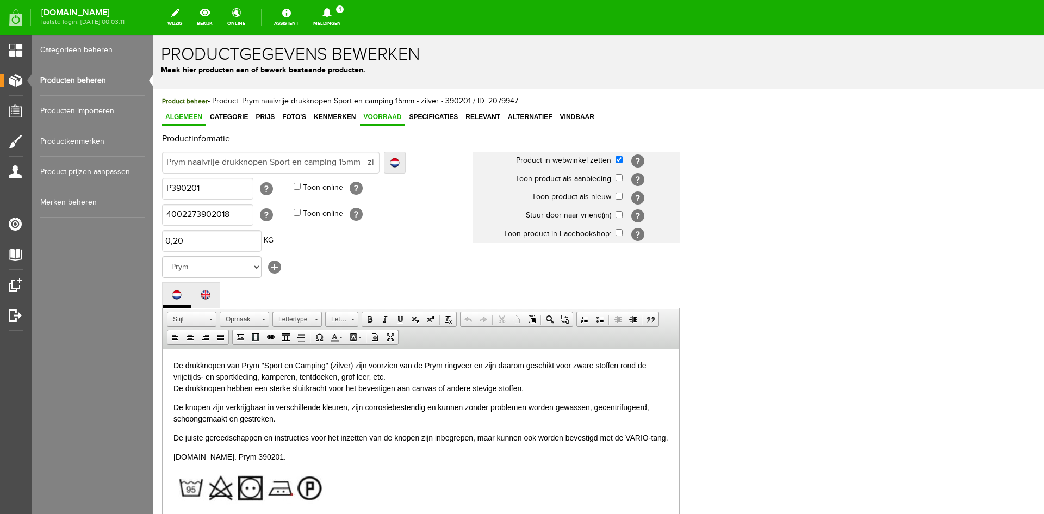
click at [391, 115] on span "Voorraad" at bounding box center [382, 117] width 45 height 8
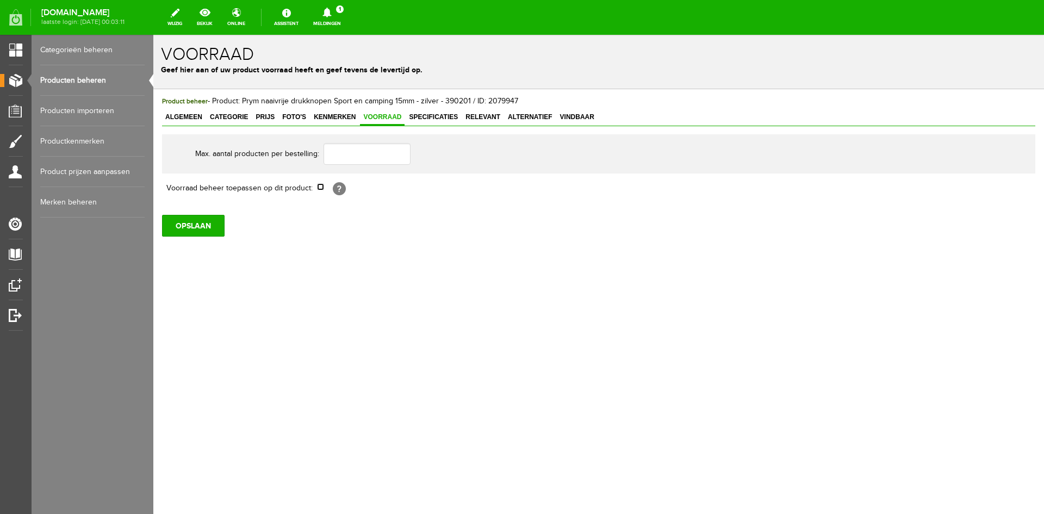
click at [322, 189] on input "checkbox" at bounding box center [320, 186] width 7 height 7
checkbox input "true"
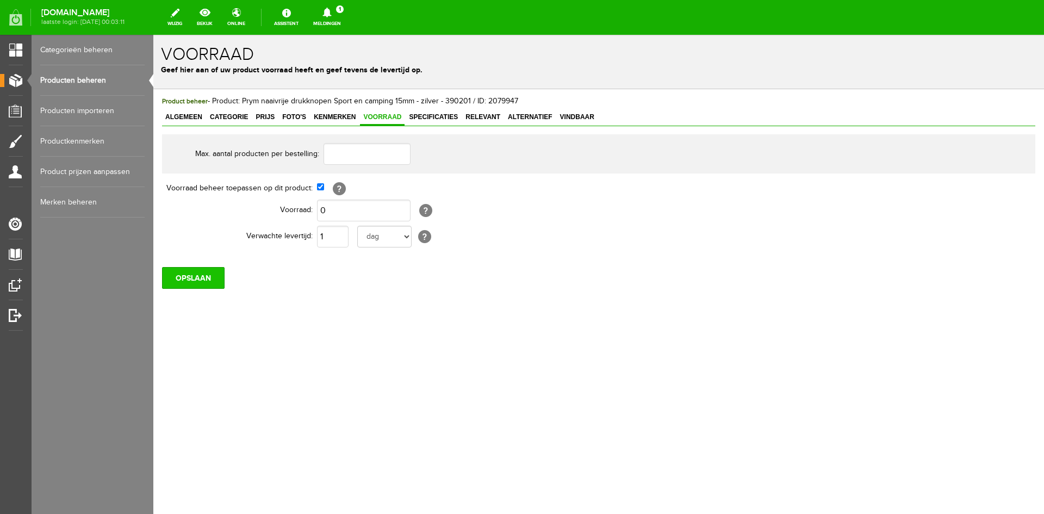
click at [192, 277] on input "OPSLAAN" at bounding box center [193, 278] width 63 height 22
click at [185, 279] on input "OPSLAAN" at bounding box center [193, 278] width 63 height 22
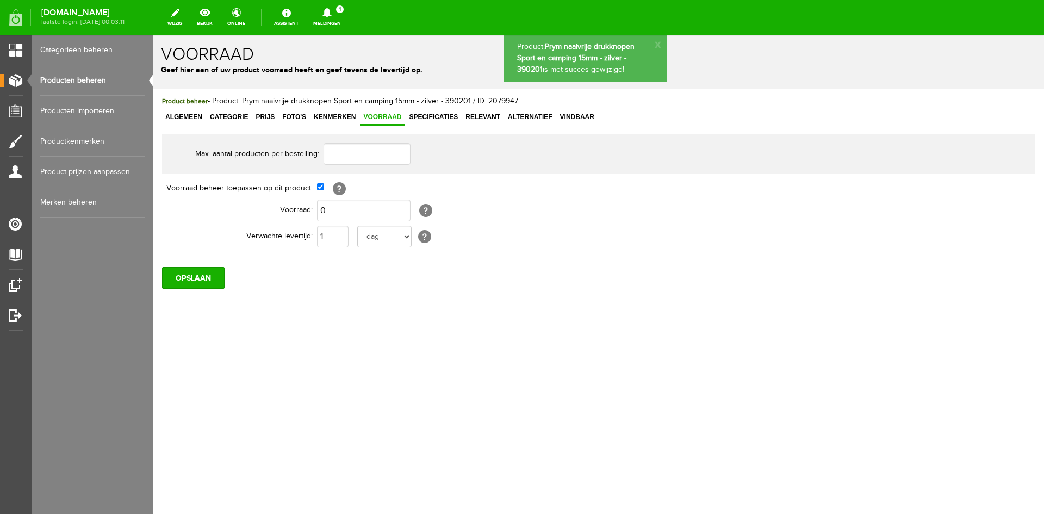
click at [79, 78] on link "Producten beheren" at bounding box center [92, 80] width 104 height 30
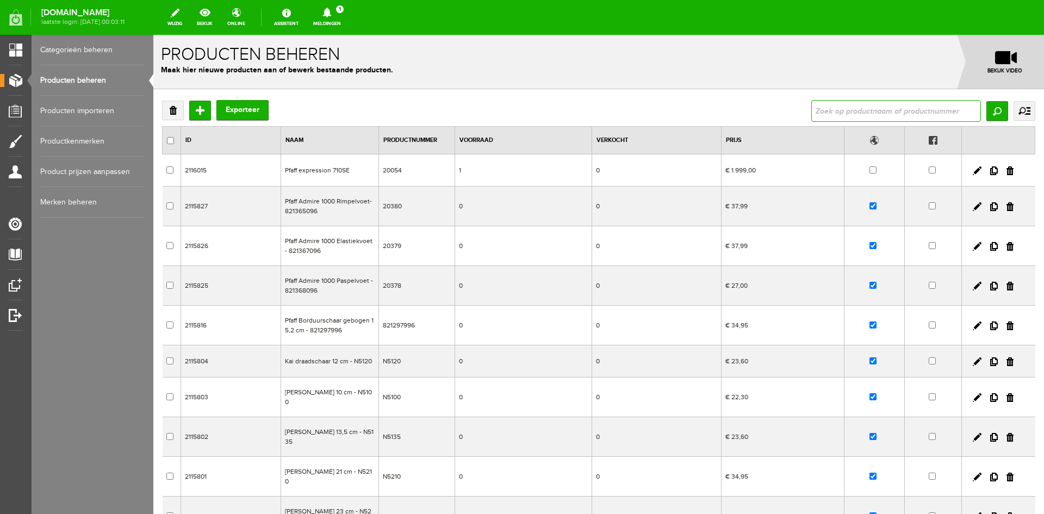
click at [843, 109] on input "text" at bounding box center [897, 111] width 170 height 22
type input "611868"
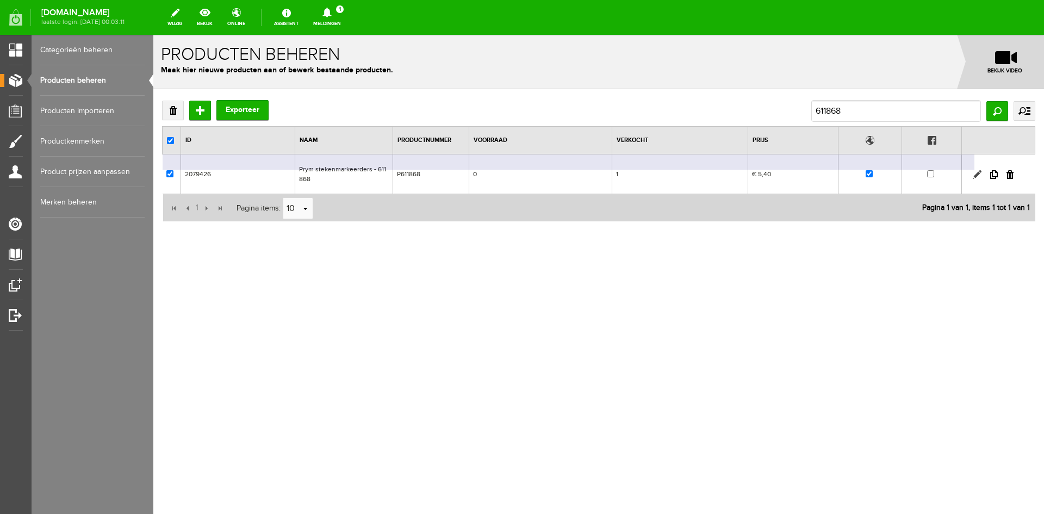
click at [978, 172] on link at bounding box center [977, 174] width 9 height 9
checkbox input "true"
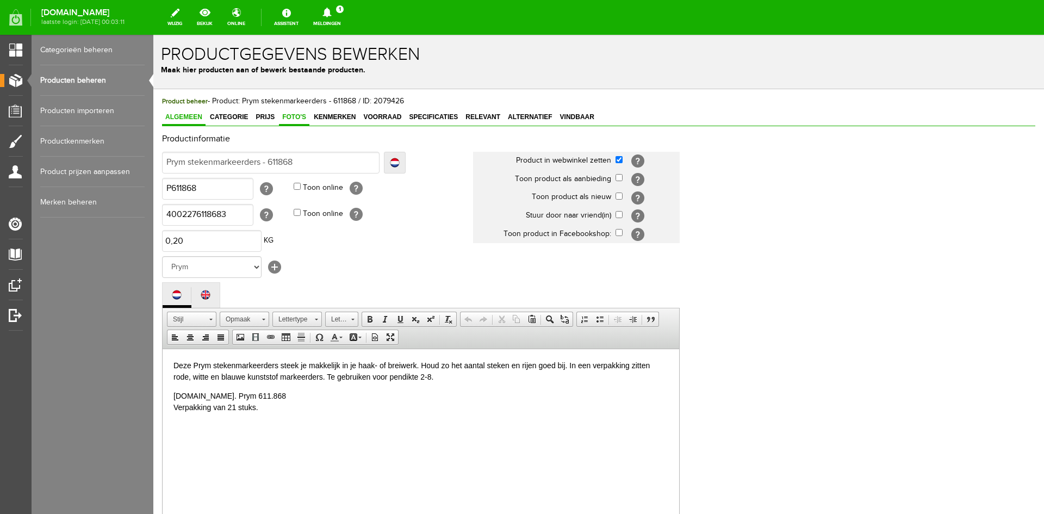
click at [294, 116] on span "Foto's" at bounding box center [294, 117] width 30 height 8
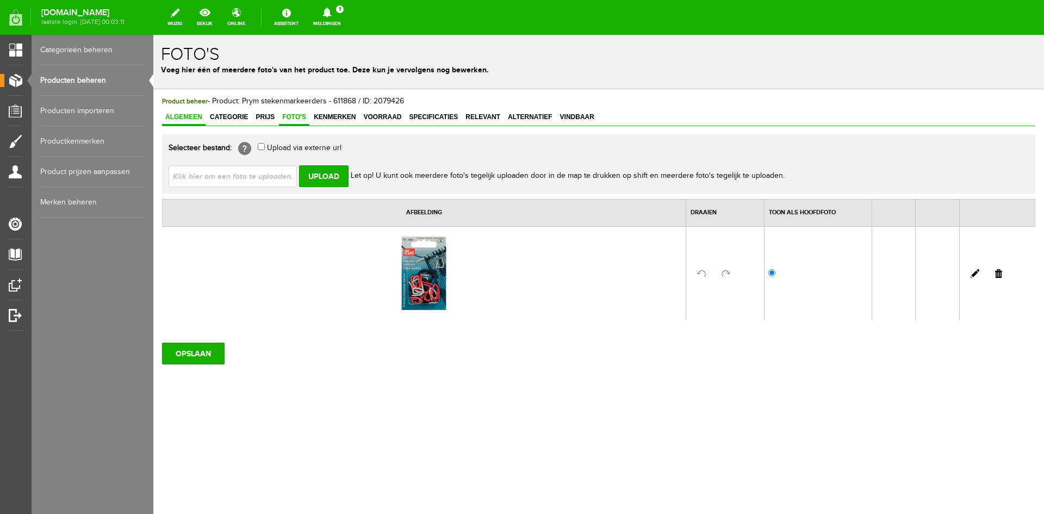
click at [188, 114] on span "Algemeen" at bounding box center [184, 117] width 44 height 8
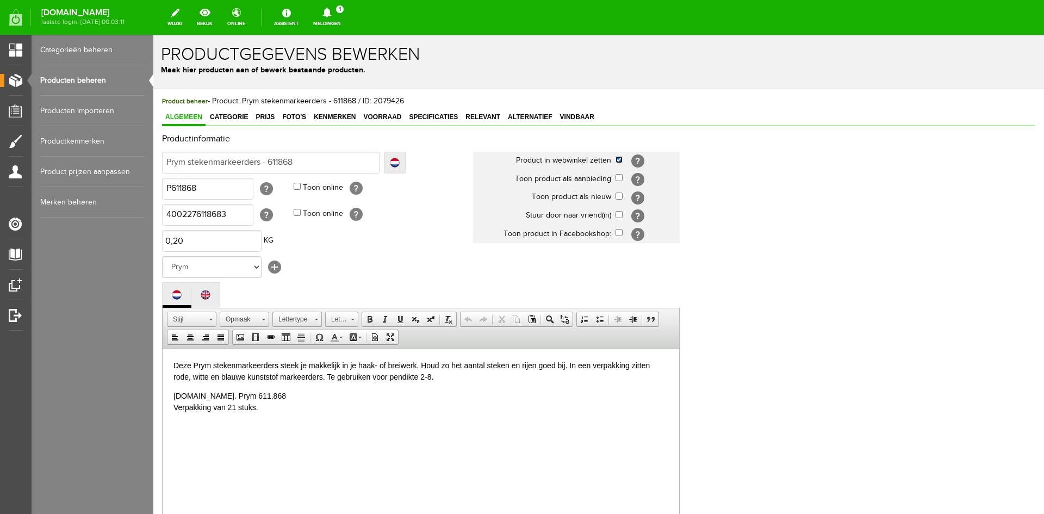
click at [620, 161] on input "checkbox" at bounding box center [619, 159] width 7 height 7
checkbox input "false"
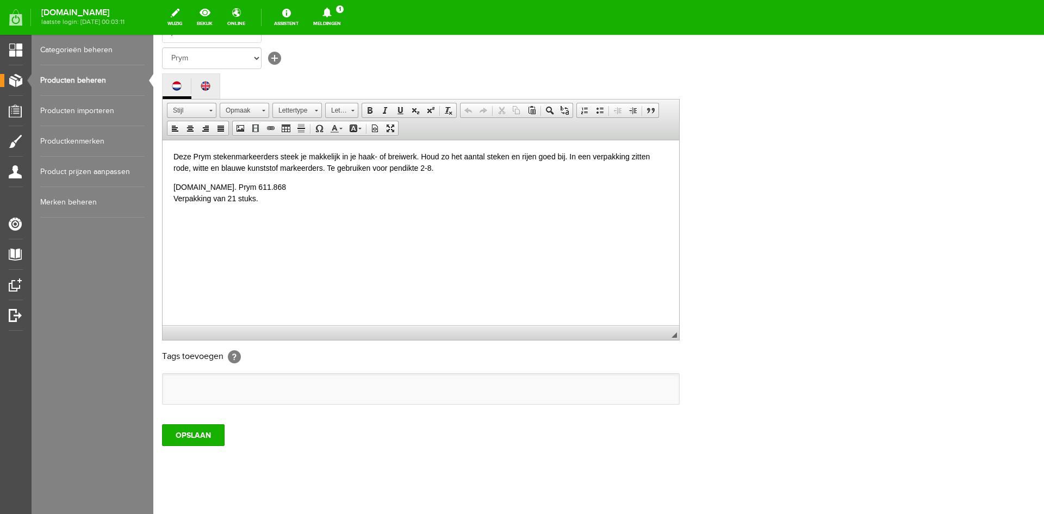
scroll to position [221, 0]
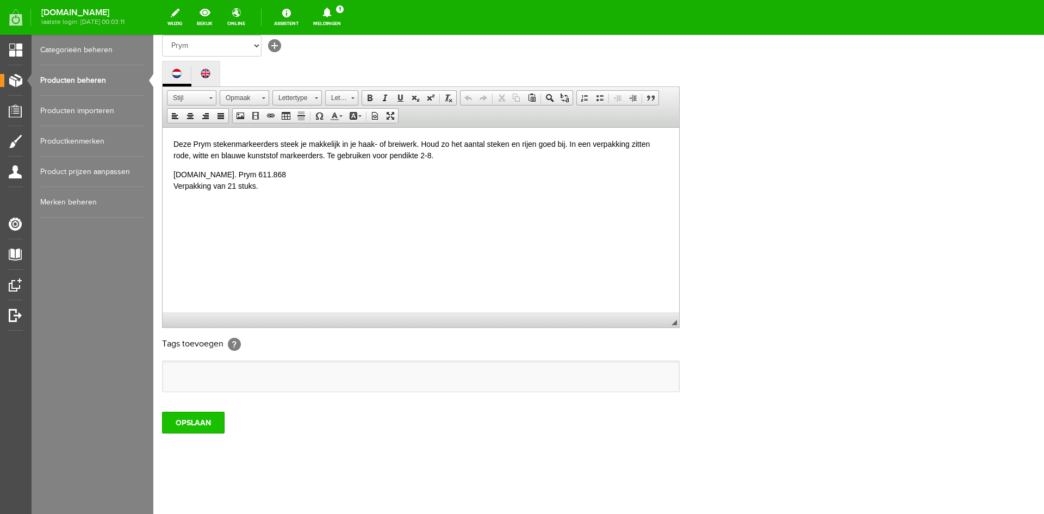
click at [182, 417] on input "OPSLAAN" at bounding box center [193, 423] width 63 height 22
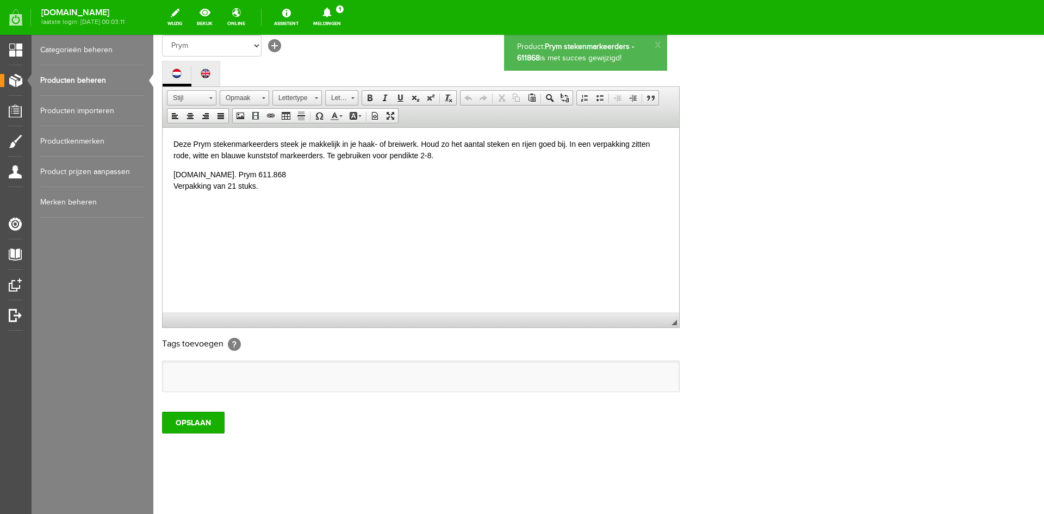
scroll to position [0, 0]
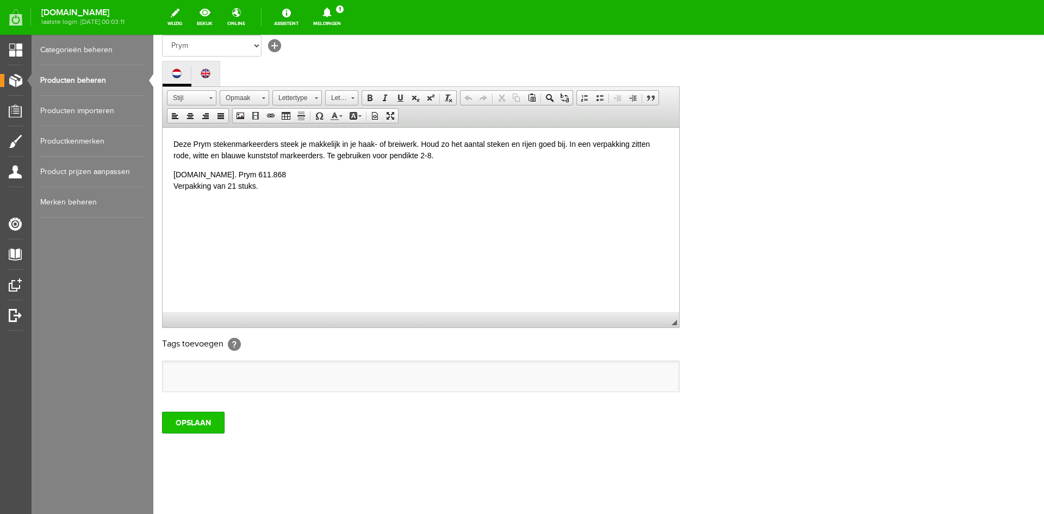
click at [194, 425] on input "OPSLAAN" at bounding box center [193, 423] width 63 height 22
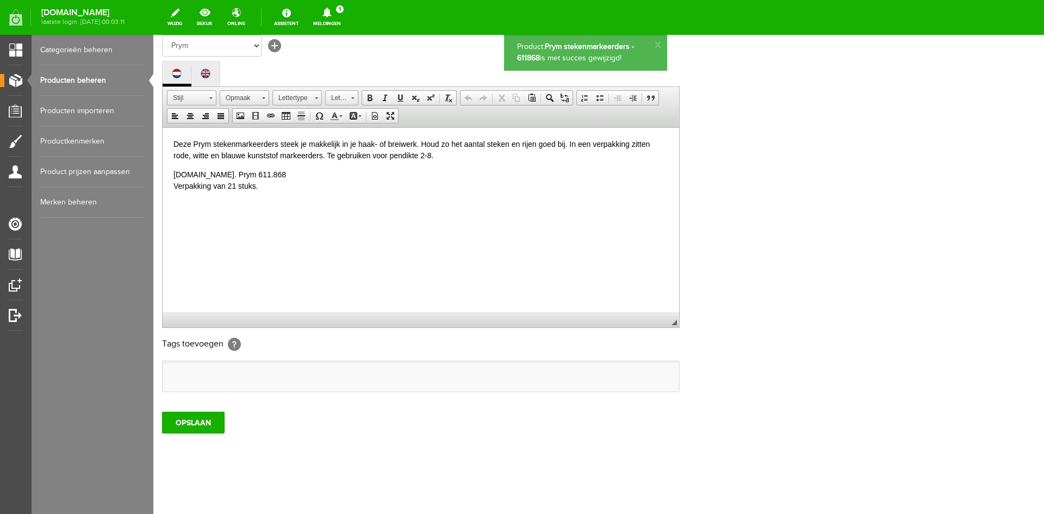
click at [80, 79] on link "Producten beheren" at bounding box center [92, 80] width 104 height 30
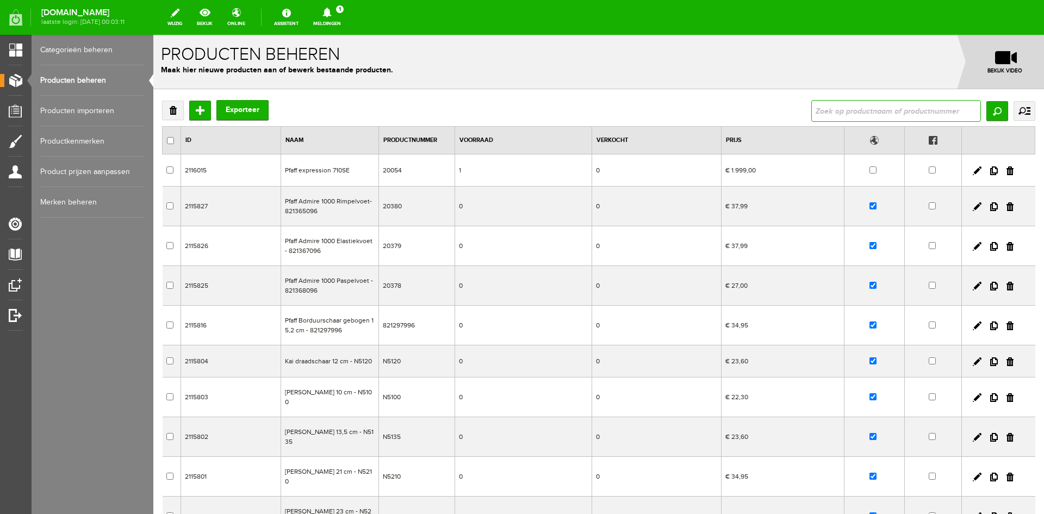
click at [818, 106] on input "text" at bounding box center [897, 111] width 170 height 22
type input "elastiek"
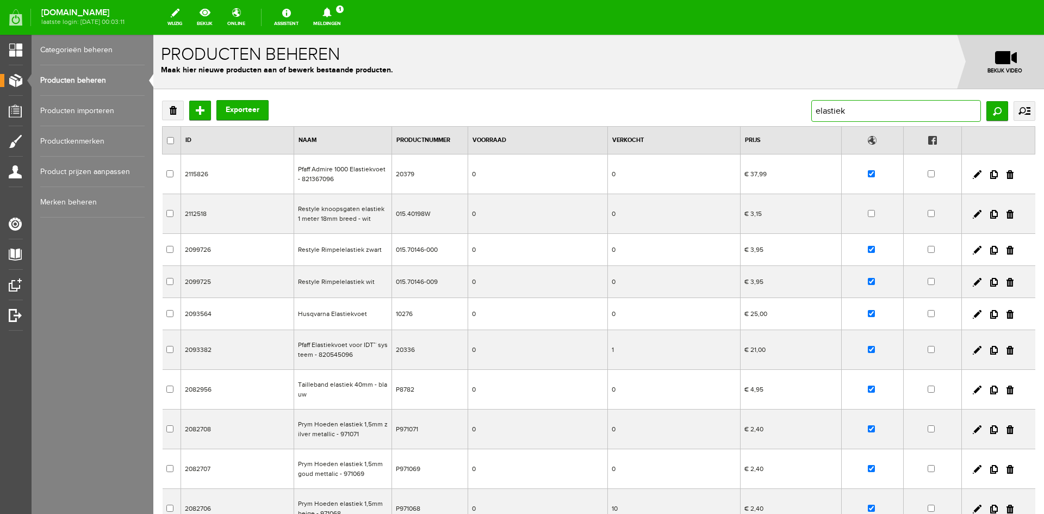
drag, startPoint x: 847, startPoint y: 111, endPoint x: 781, endPoint y: 112, distance: 65.8
click at [781, 112] on div "Verwijderen Toevoegen Exporteer elastiek Zoeken uitgebreid zoeken Categorie Cad…" at bounding box center [599, 111] width 874 height 22
paste input "Soepel en sterk elastiek 10mm"
type input "Soepel en sterk elastiek 10mm"
click at [993, 108] on input "Zoeken" at bounding box center [998, 111] width 22 height 20
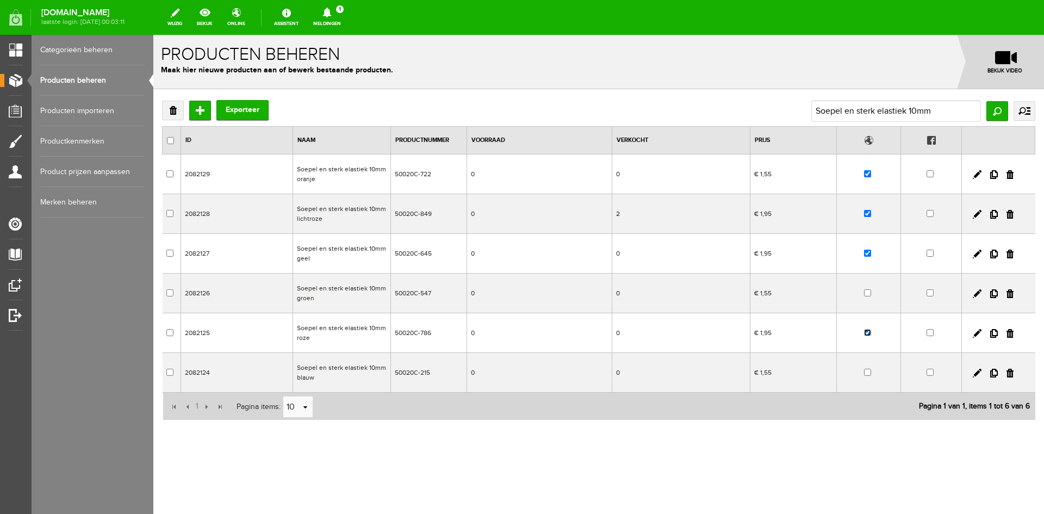
click at [871, 333] on input "checkbox" at bounding box center [867, 332] width 7 height 7
checkbox input "false"
drag, startPoint x: 944, startPoint y: 108, endPoint x: 792, endPoint y: 113, distance: 151.8
click at [792, 113] on div "Verwijderen Toevoegen Exporteer Soepel en sterk elastiek 10mm Zoeken uitgebreid…" at bounding box center [599, 111] width 874 height 22
type input "rimpel"
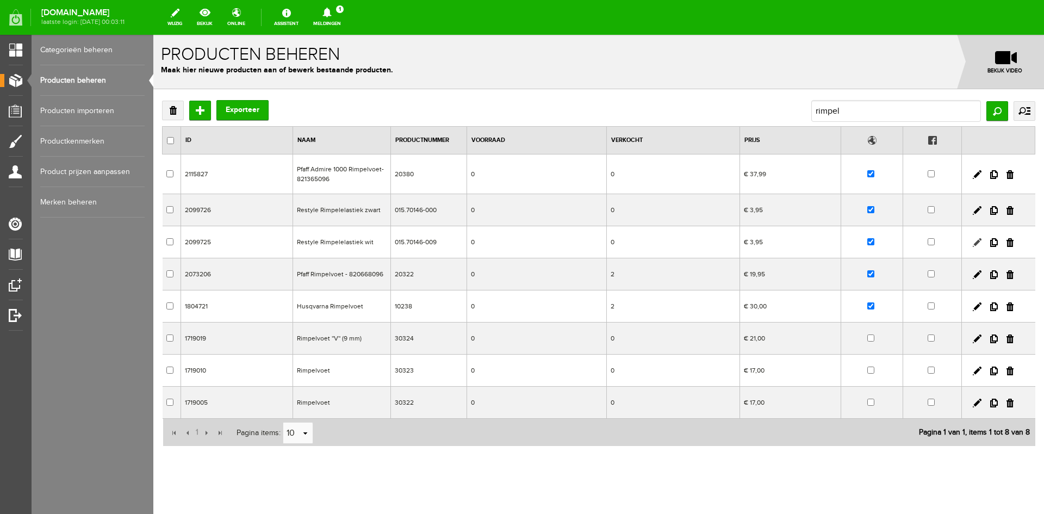
click at [973, 242] on link at bounding box center [977, 242] width 9 height 9
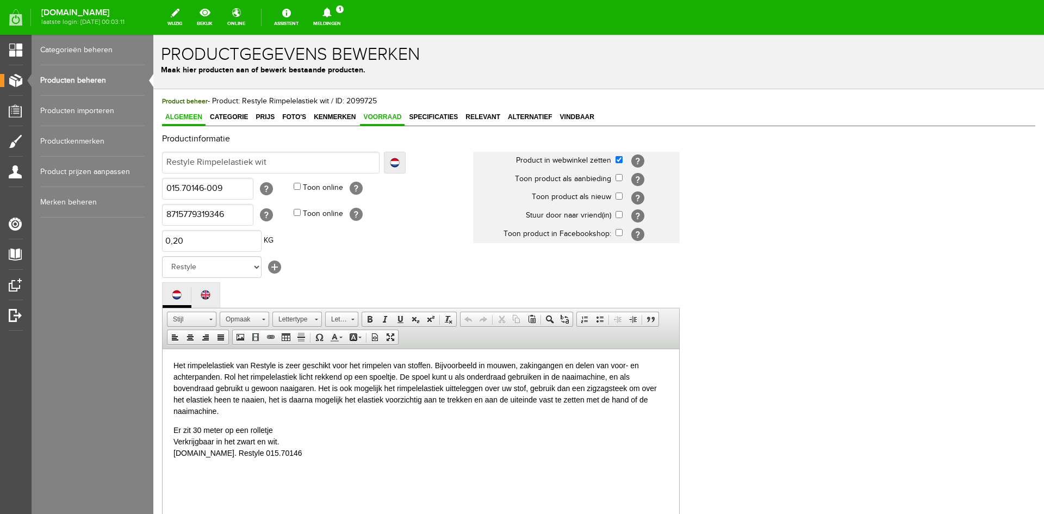
click at [380, 115] on span "Voorraad" at bounding box center [382, 117] width 45 height 8
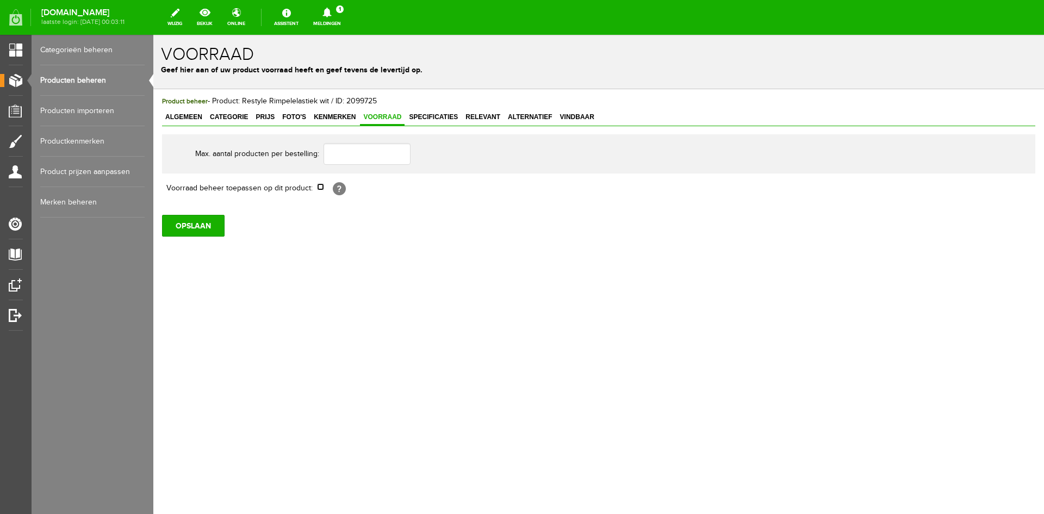
click at [323, 187] on input "checkbox" at bounding box center [320, 186] width 7 height 7
checkbox input "true"
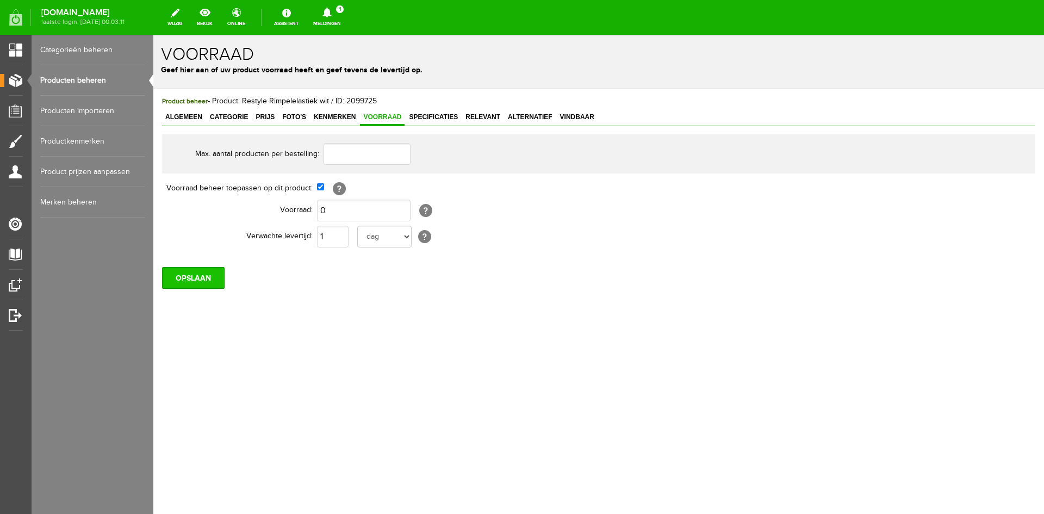
click at [194, 274] on input "OPSLAAN" at bounding box center [193, 278] width 63 height 22
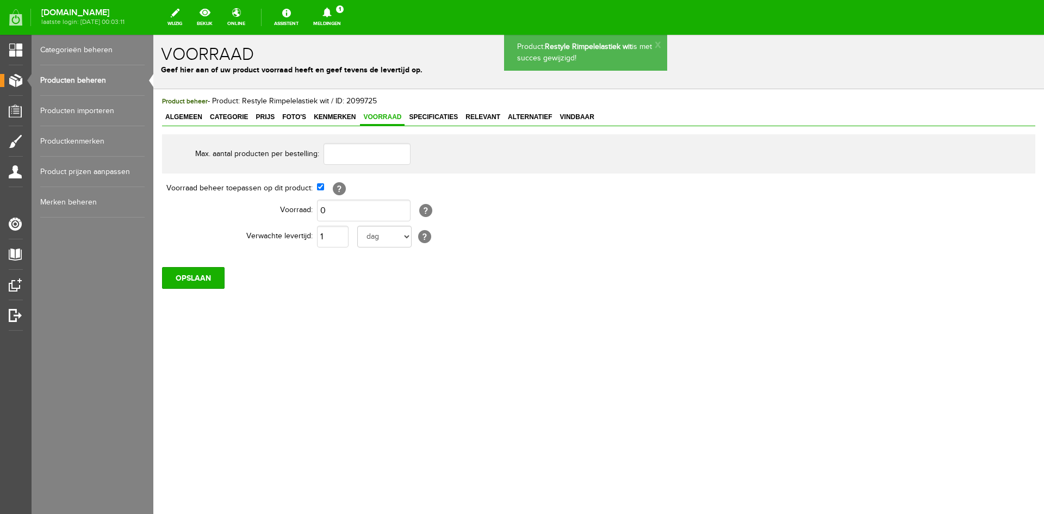
click at [58, 82] on link "Producten beheren" at bounding box center [92, 80] width 104 height 30
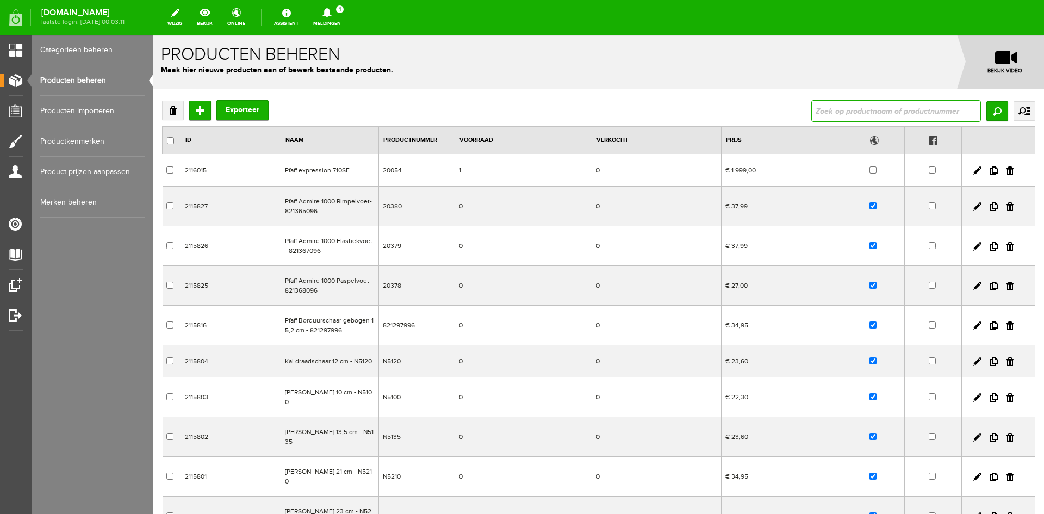
click at [824, 115] on input "text" at bounding box center [897, 111] width 170 height 22
type input "dylon"
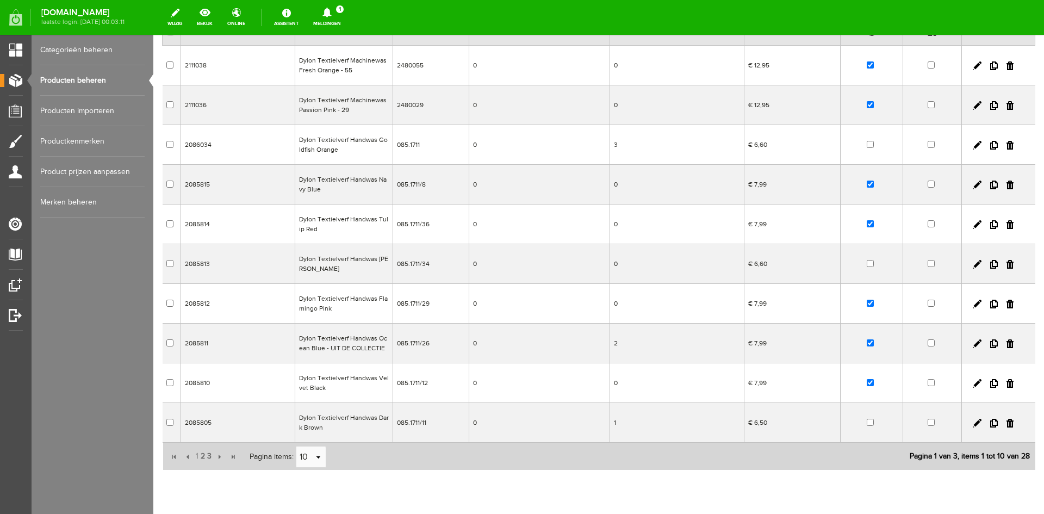
scroll to position [147, 0]
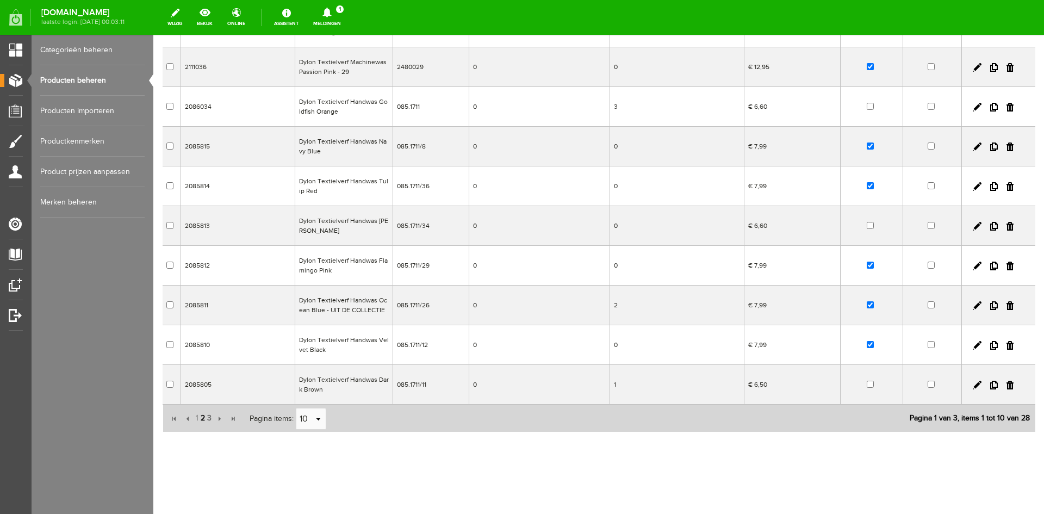
click at [201, 415] on span "2" at bounding box center [203, 418] width 7 height 22
click at [211, 419] on span "3" at bounding box center [209, 418] width 7 height 22
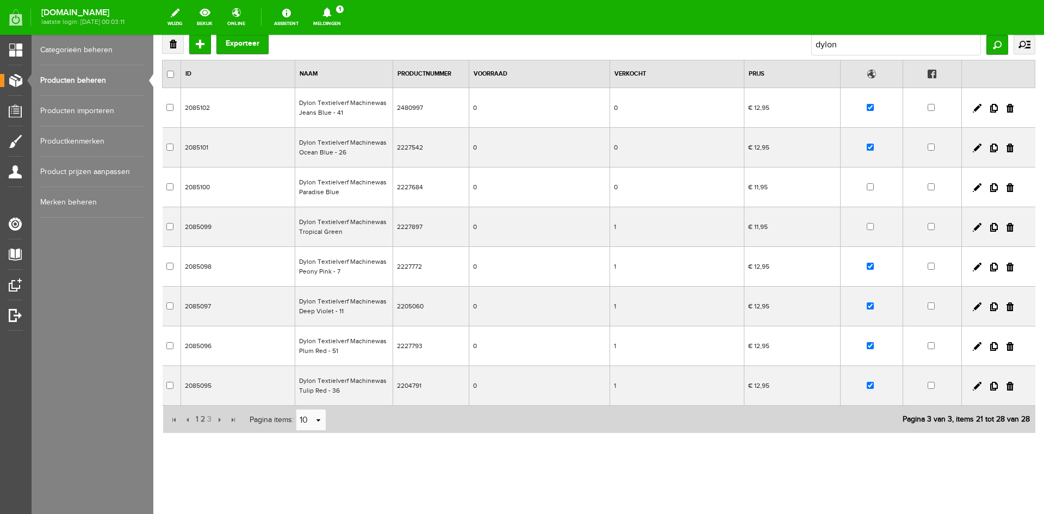
scroll to position [67, 0]
click at [201, 418] on span "2" at bounding box center [203, 418] width 7 height 22
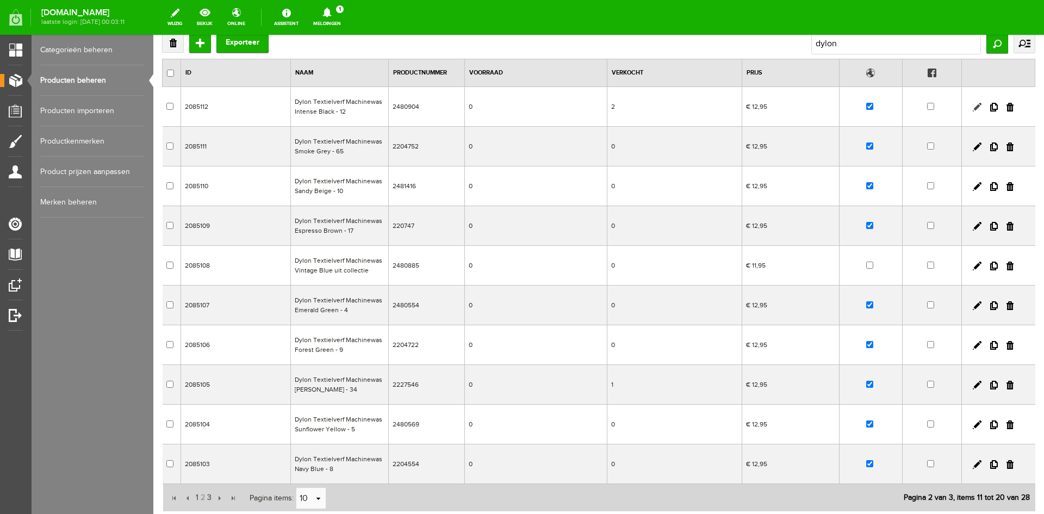
click at [973, 104] on link at bounding box center [977, 107] width 9 height 9
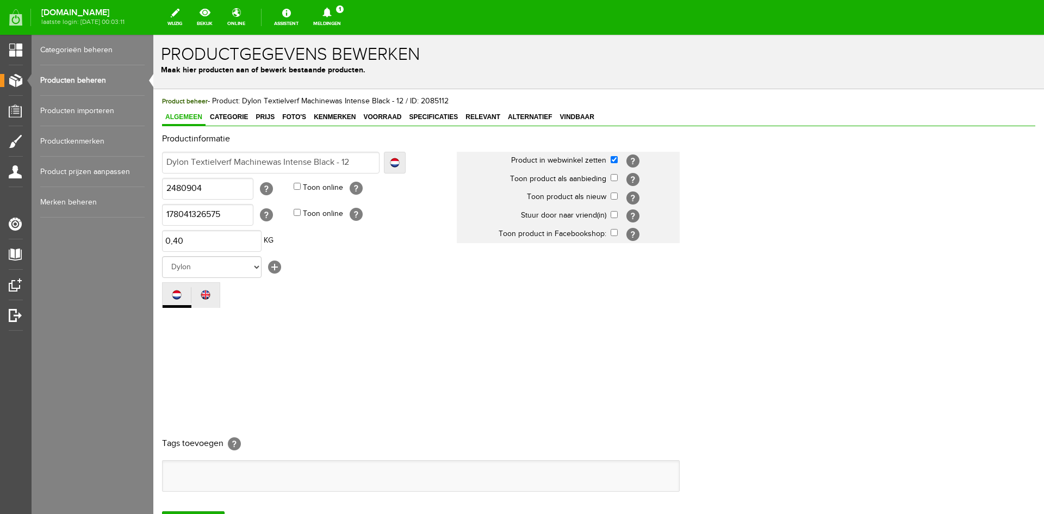
scroll to position [0, 0]
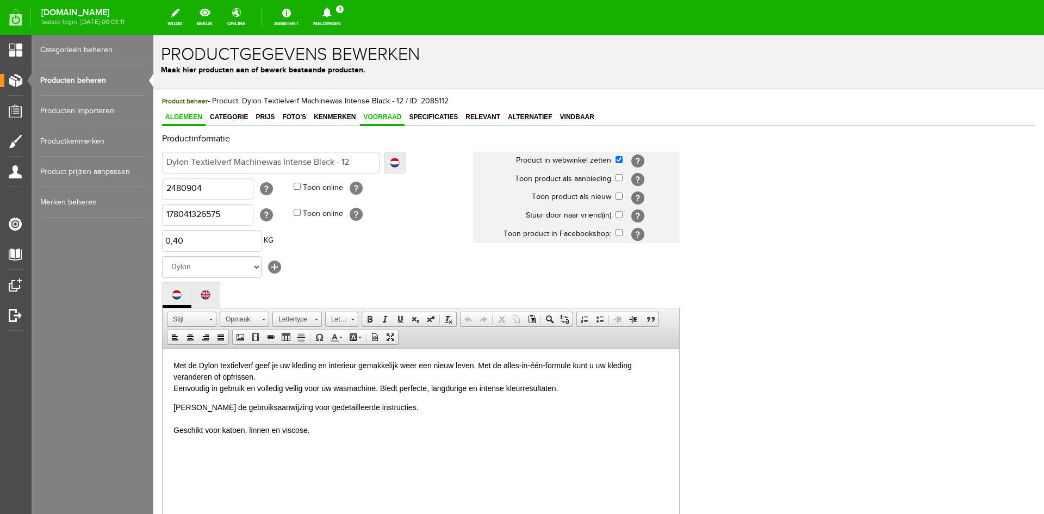
click at [399, 118] on span "Voorraad" at bounding box center [382, 117] width 45 height 8
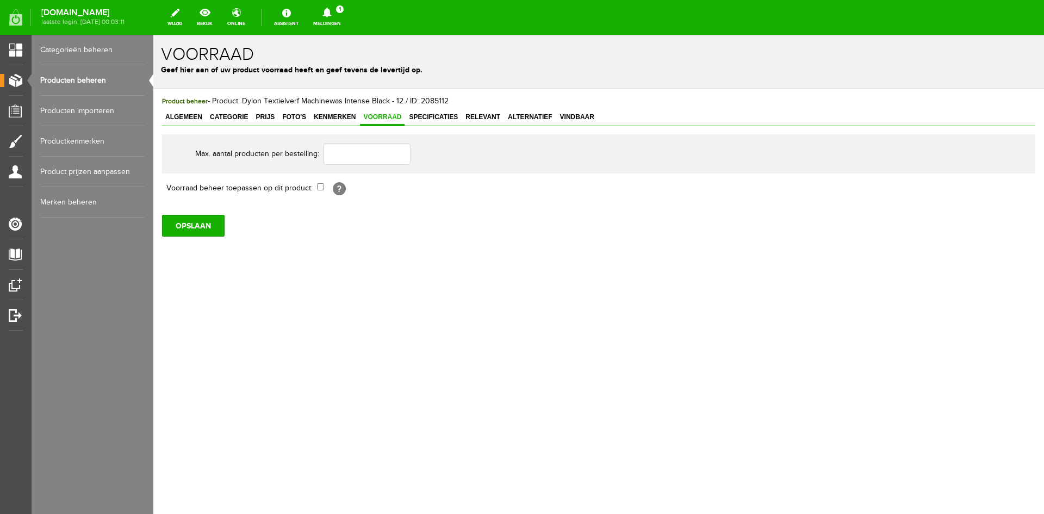
click at [321, 191] on td "[?]" at bounding box center [500, 188] width 367 height 18
click at [322, 188] on input "checkbox" at bounding box center [320, 186] width 7 height 7
checkbox input "true"
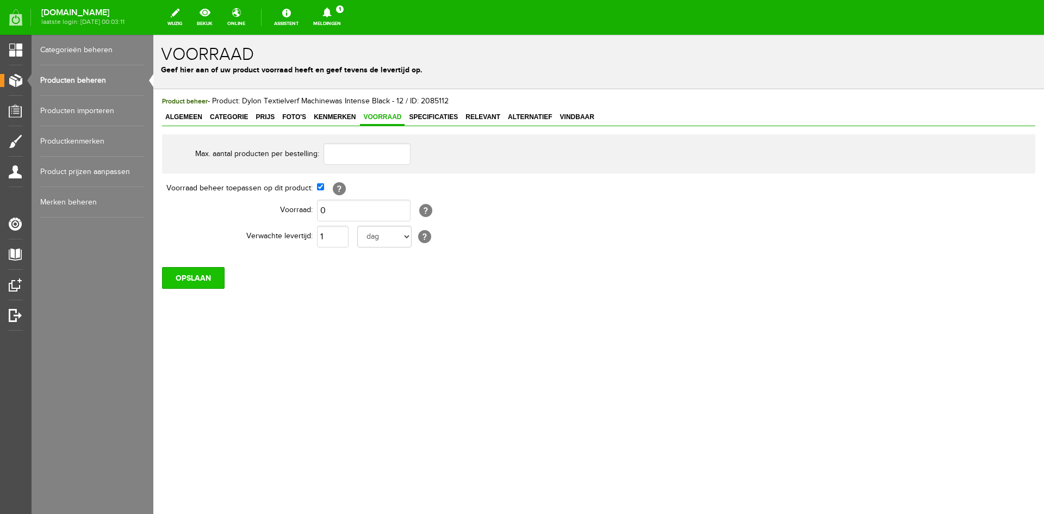
click at [206, 280] on input "OPSLAAN" at bounding box center [193, 278] width 63 height 22
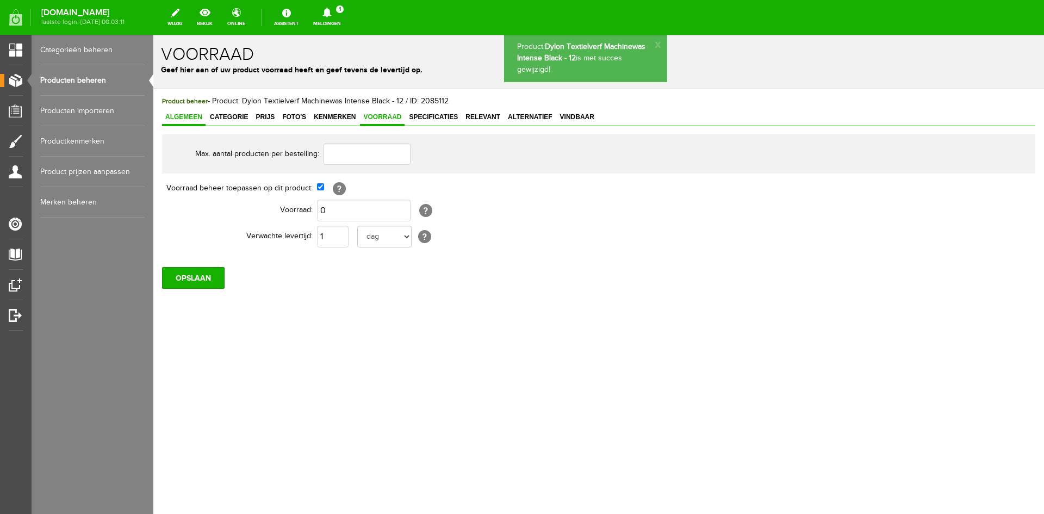
click at [180, 116] on span "Algemeen" at bounding box center [184, 117] width 44 height 8
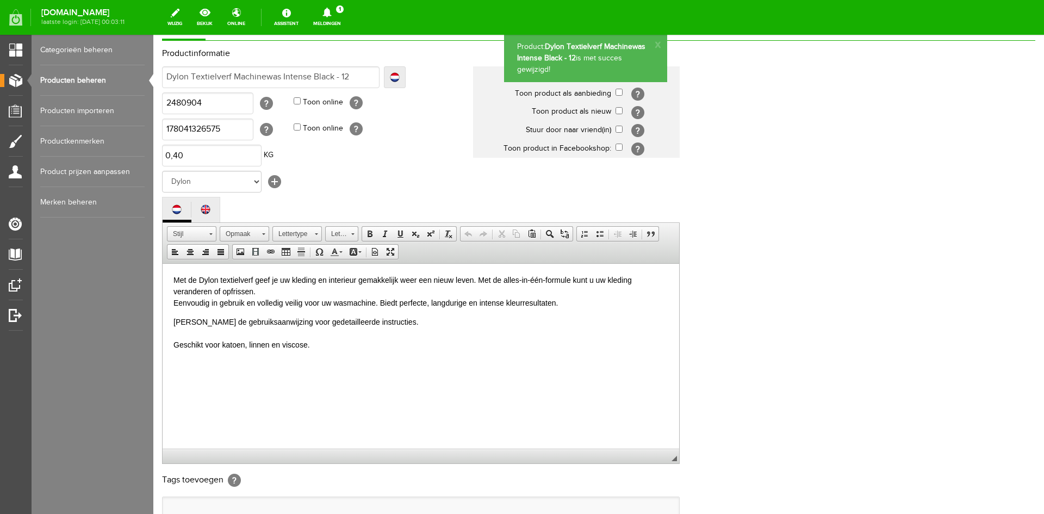
scroll to position [221, 0]
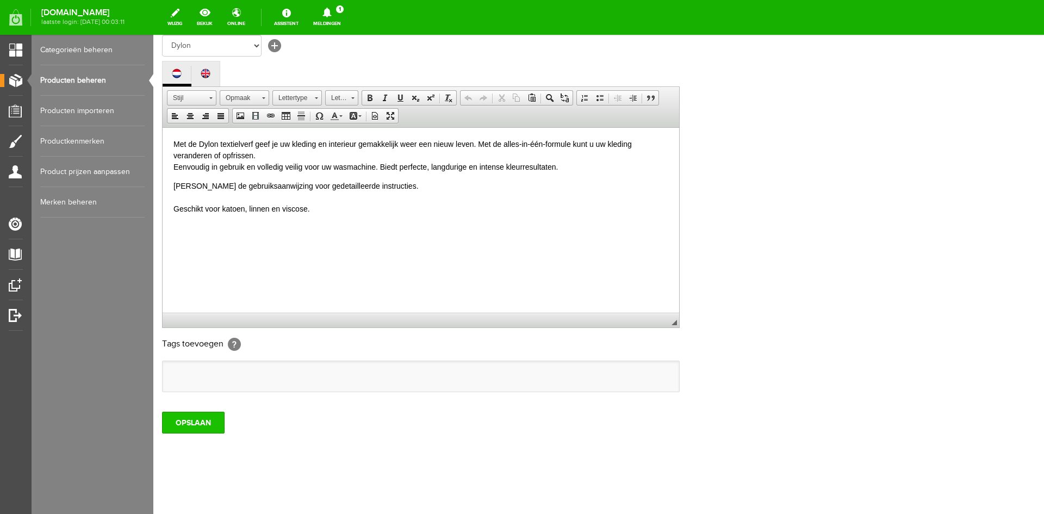
click at [185, 417] on input "OPSLAAN" at bounding box center [193, 423] width 63 height 22
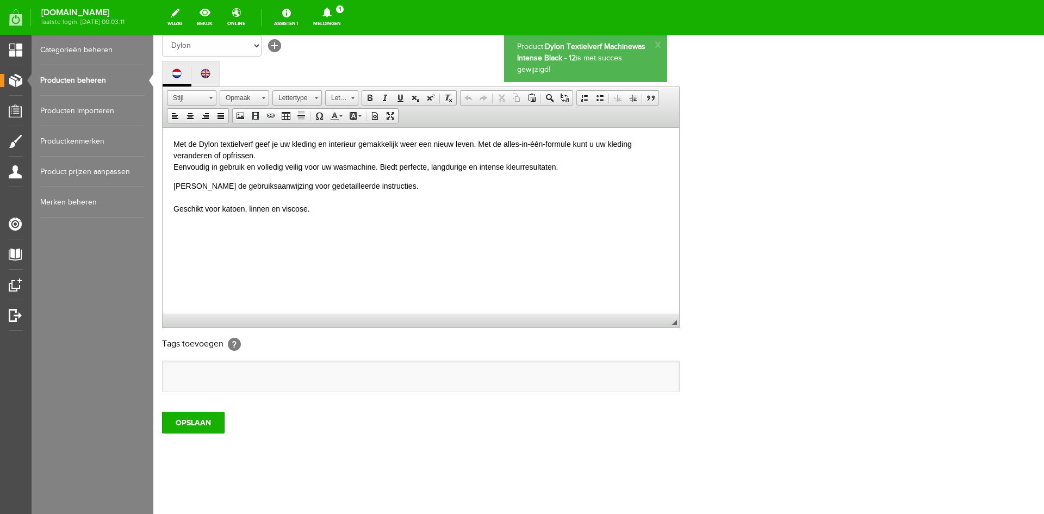
scroll to position [0, 0]
click at [88, 83] on link "Producten beheren" at bounding box center [92, 80] width 104 height 30
